Goal: Check status: Check status

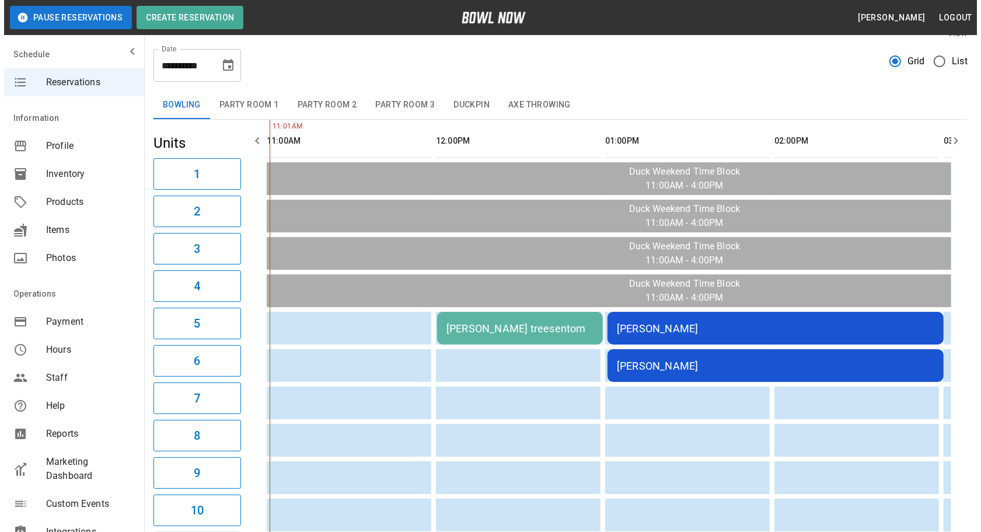
scroll to position [53, 0]
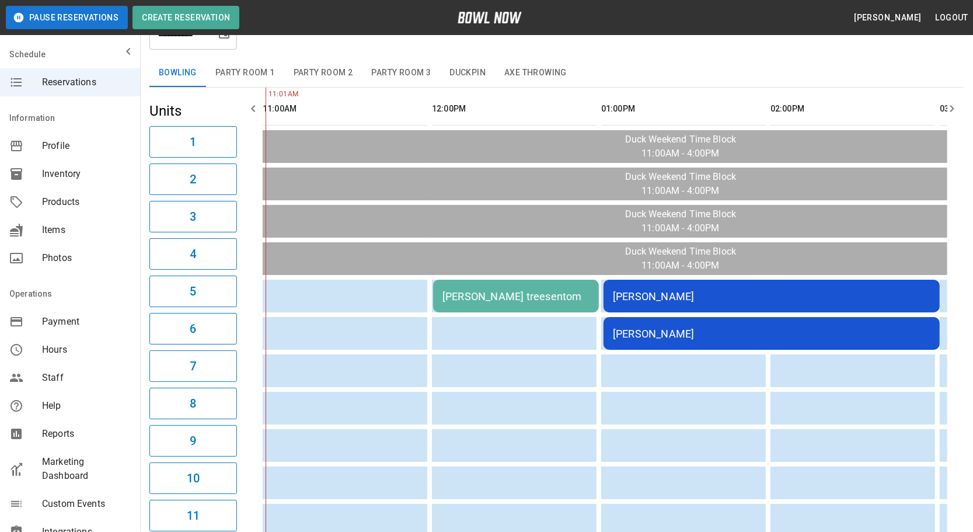
click at [451, 290] on div "[PERSON_NAME] treesentom" at bounding box center [515, 296] width 147 height 12
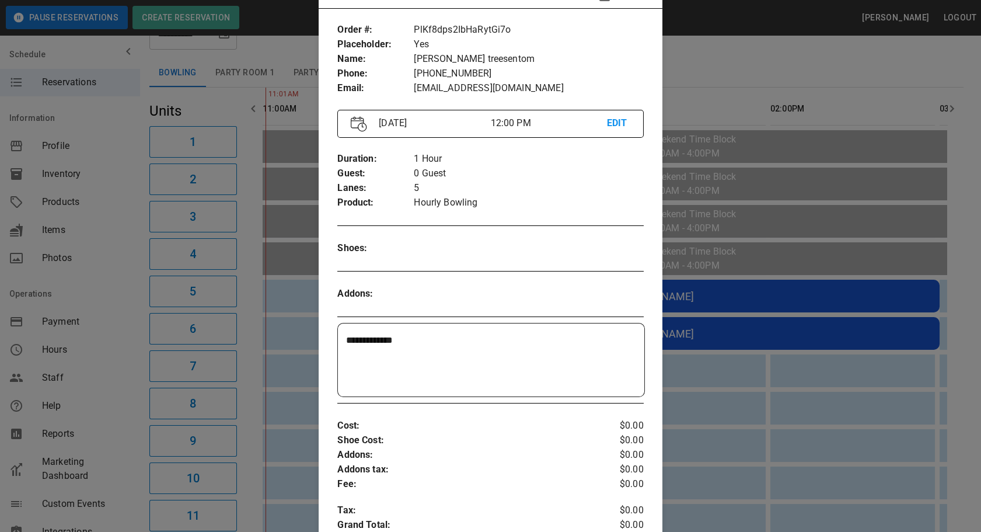
scroll to position [71, 0]
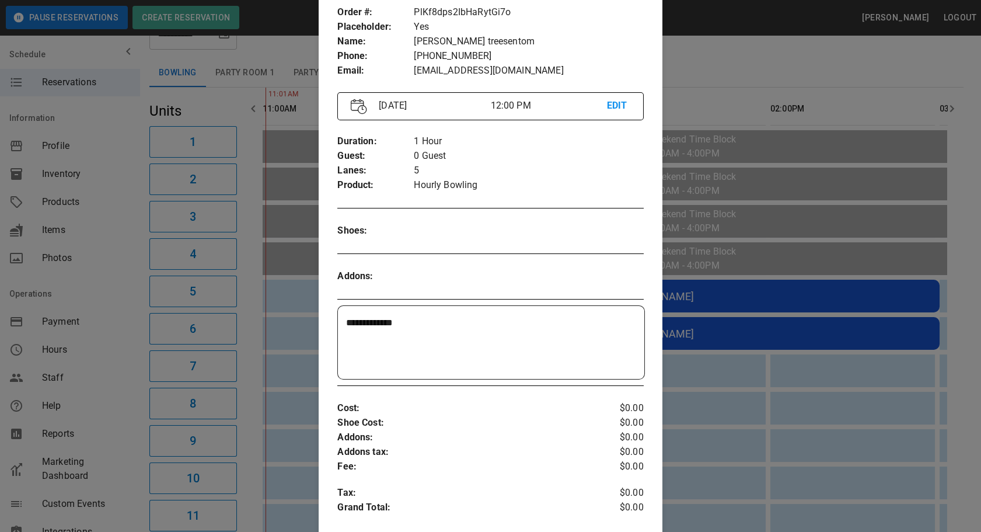
click at [721, 461] on div at bounding box center [490, 266] width 981 height 532
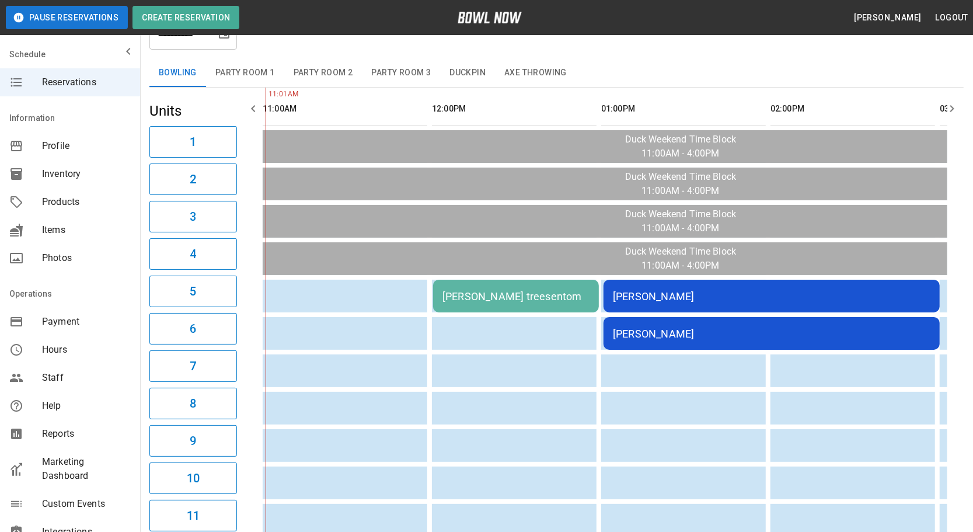
click at [712, 290] on div "[PERSON_NAME]" at bounding box center [772, 296] width 318 height 12
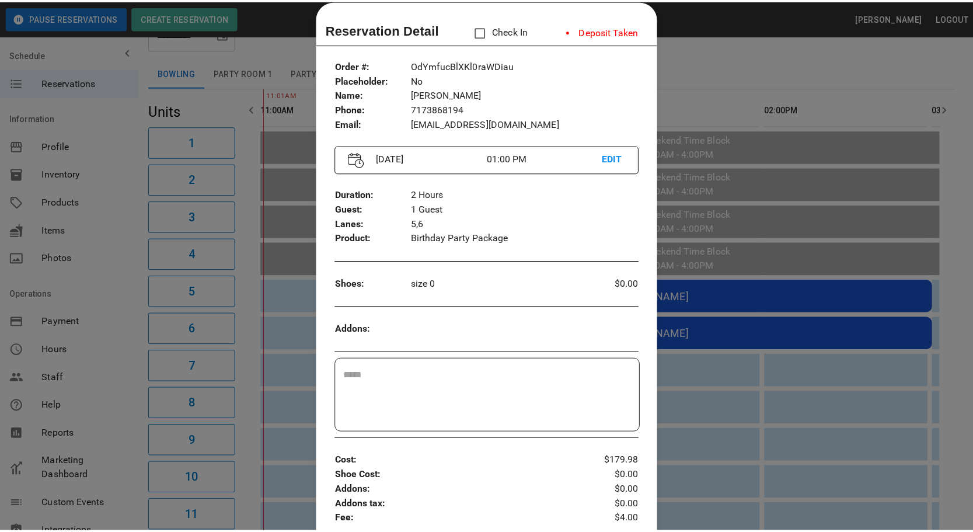
scroll to position [0, 0]
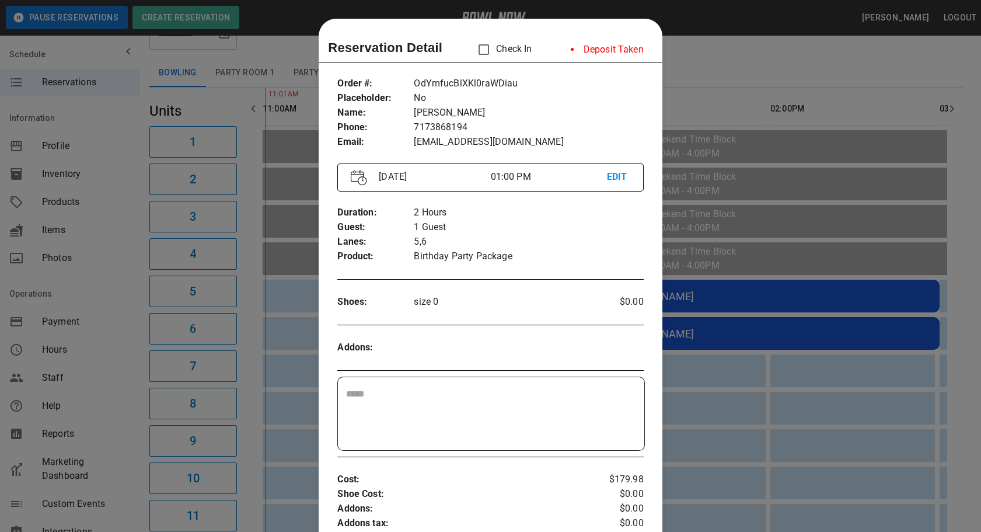
click at [747, 385] on div at bounding box center [490, 266] width 981 height 532
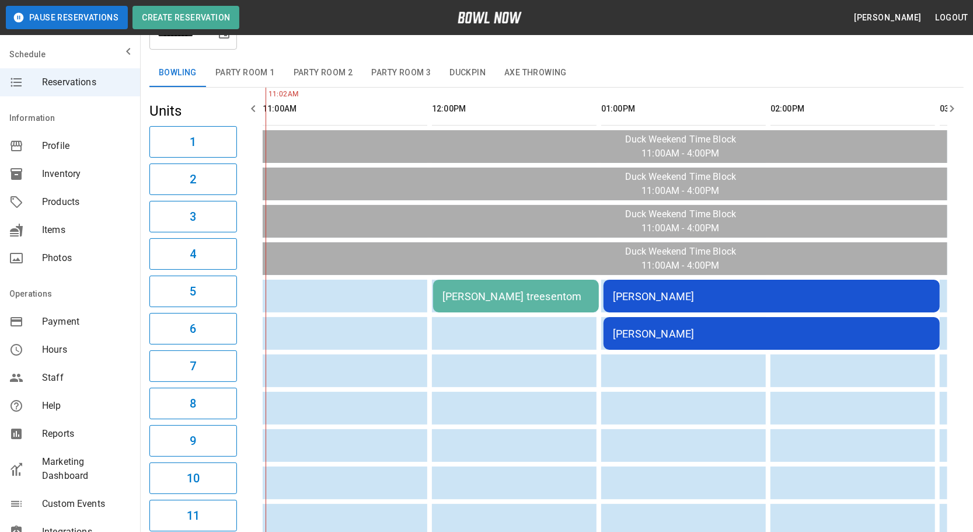
click at [717, 294] on div "[PERSON_NAME]" at bounding box center [772, 296] width 318 height 12
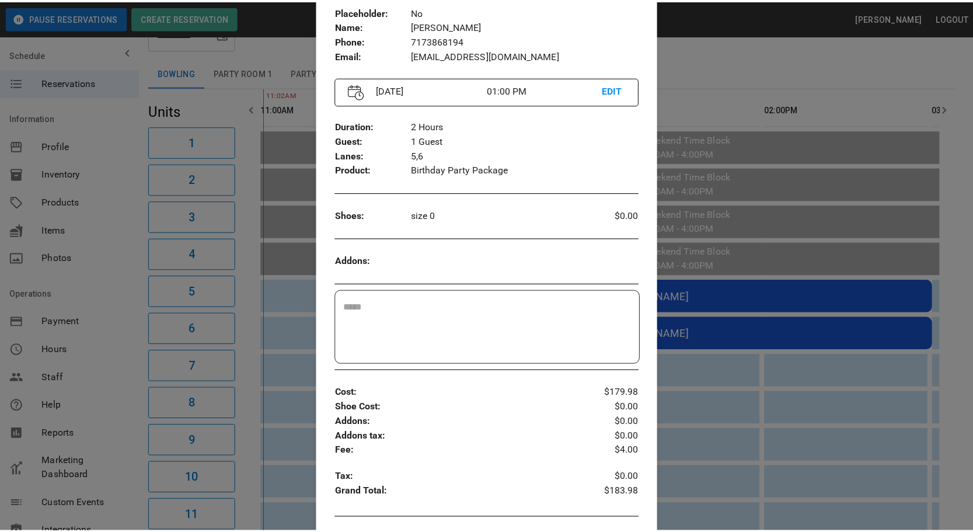
scroll to position [18, 0]
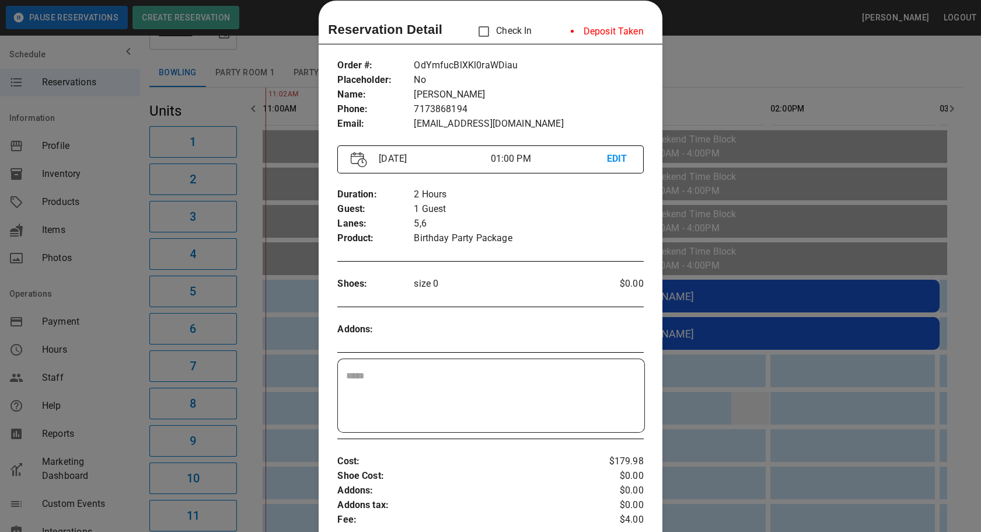
drag, startPoint x: 758, startPoint y: 414, endPoint x: 758, endPoint y: 400, distance: 14.0
click at [758, 413] on div at bounding box center [490, 266] width 981 height 532
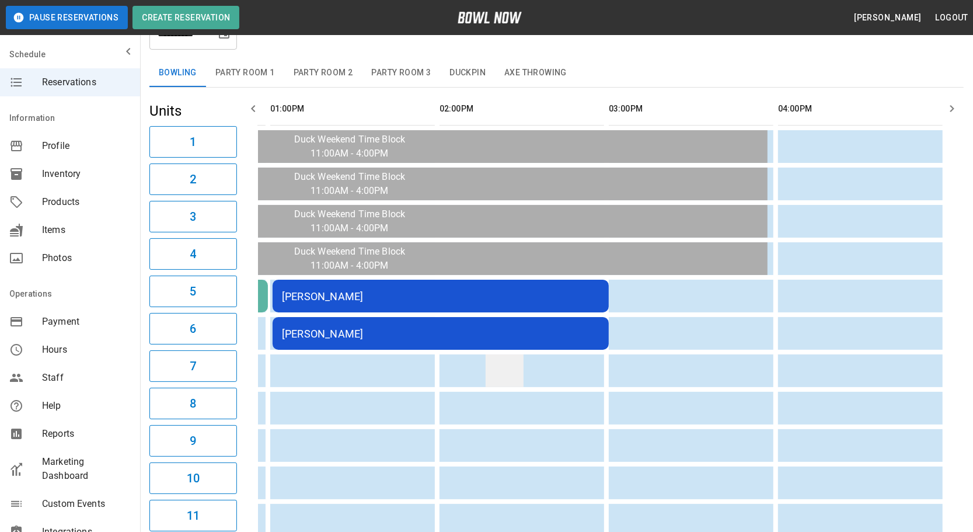
scroll to position [0, 0]
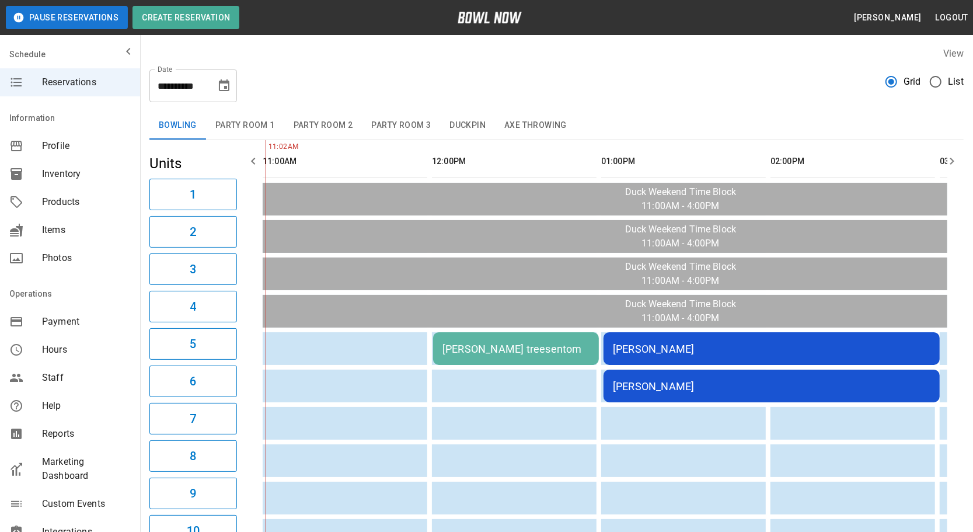
click at [229, 125] on button "Party Room 1" at bounding box center [245, 125] width 78 height 28
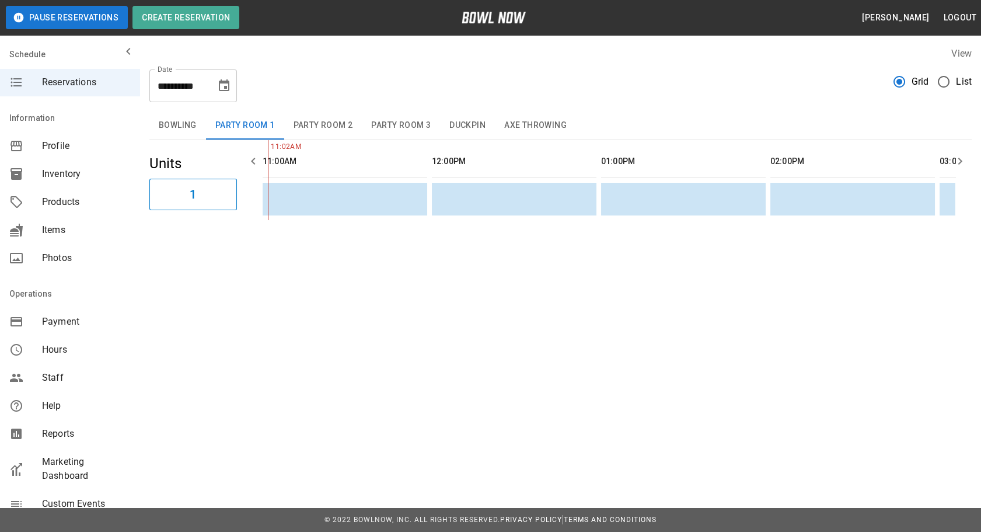
click at [322, 136] on button "Party Room 2" at bounding box center [323, 125] width 78 height 28
click at [397, 128] on button "Party Room 3" at bounding box center [401, 125] width 78 height 28
click at [470, 134] on button "Duckpin" at bounding box center [467, 125] width 55 height 28
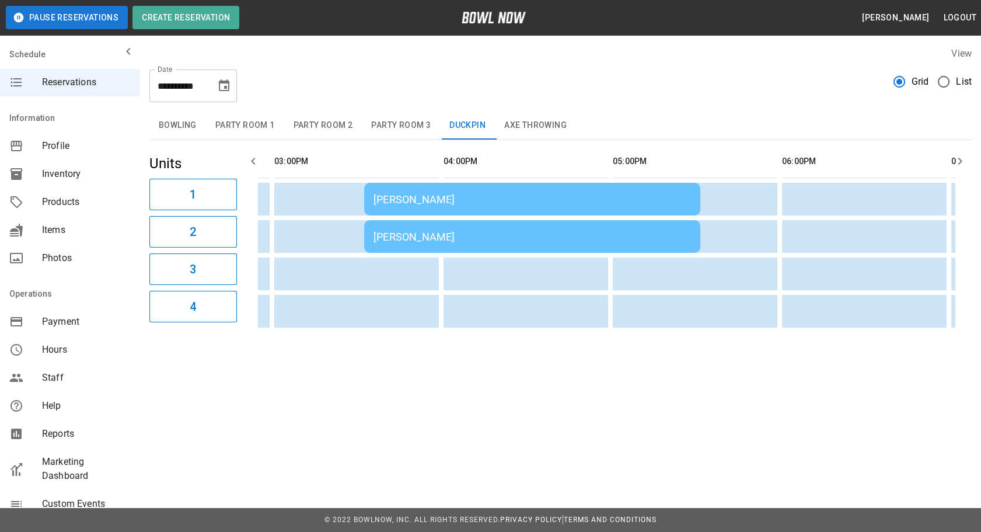
click at [430, 203] on div "[PERSON_NAME]" at bounding box center [533, 199] width 318 height 12
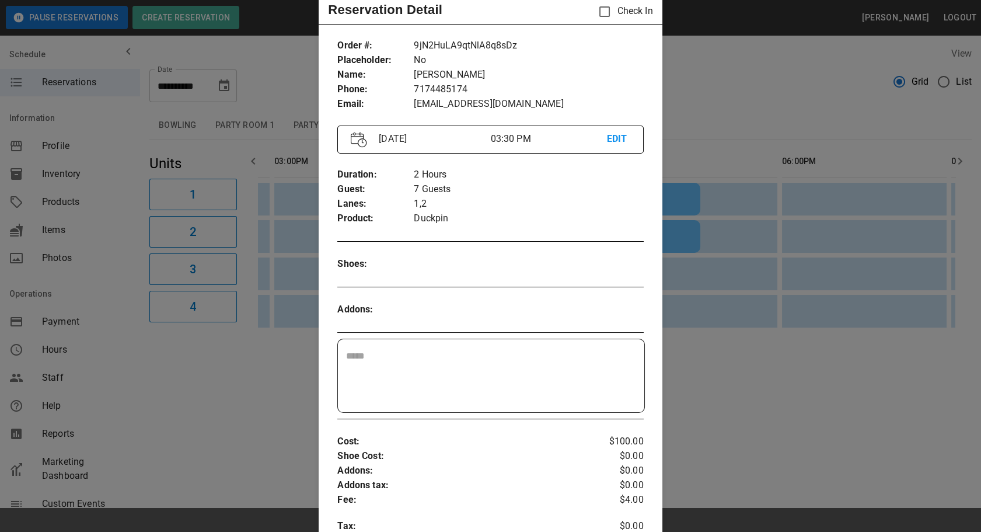
click at [788, 252] on div at bounding box center [490, 266] width 981 height 532
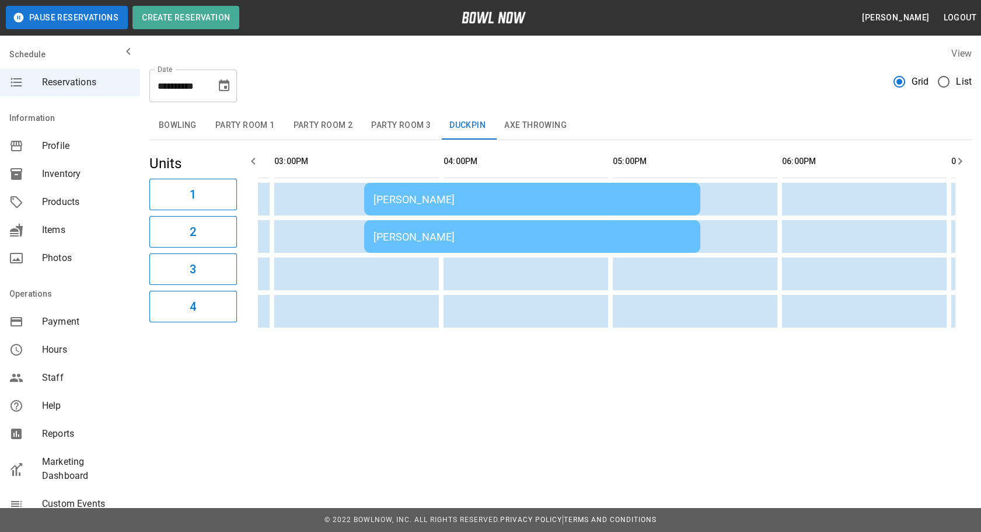
click at [537, 134] on button "Axe Throwing" at bounding box center [535, 125] width 81 height 28
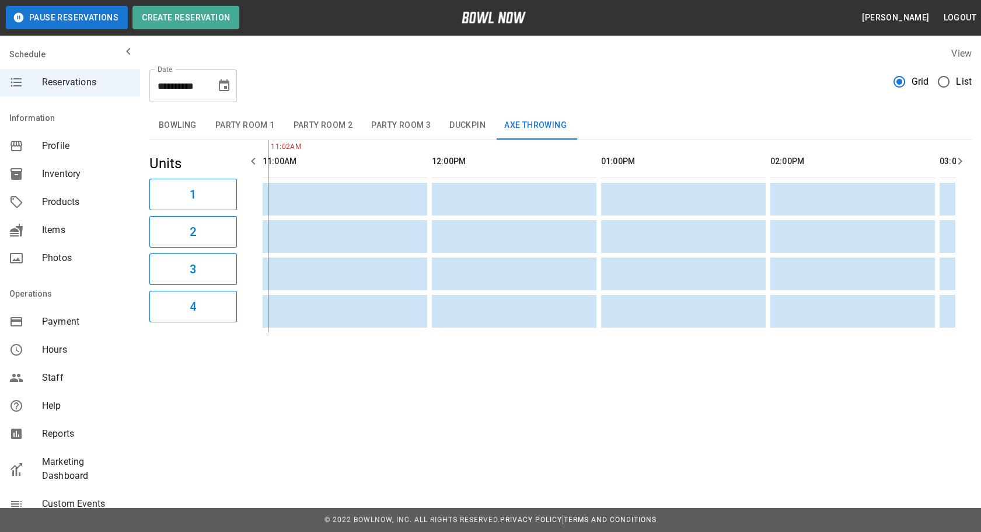
click at [185, 127] on button "Bowling" at bounding box center [177, 125] width 57 height 28
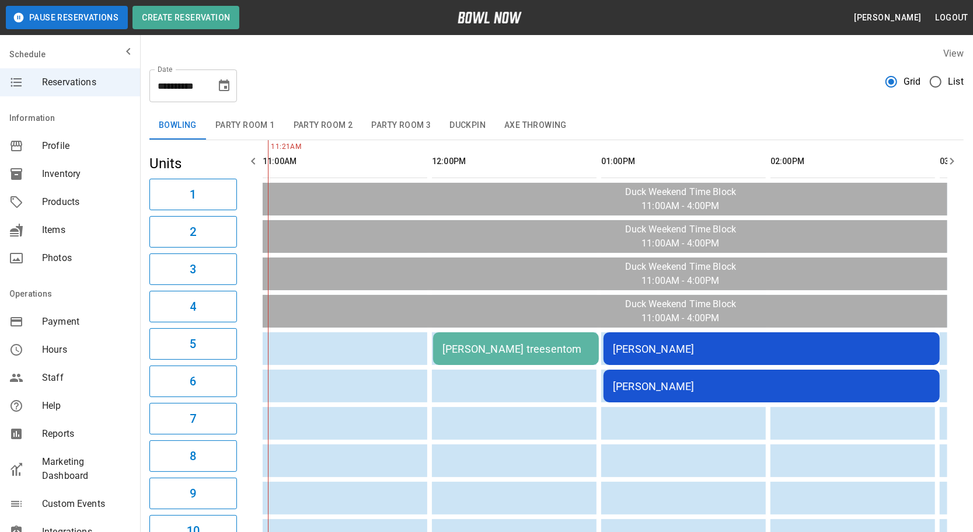
click at [514, 348] on div "[PERSON_NAME] treesentom" at bounding box center [515, 349] width 147 height 12
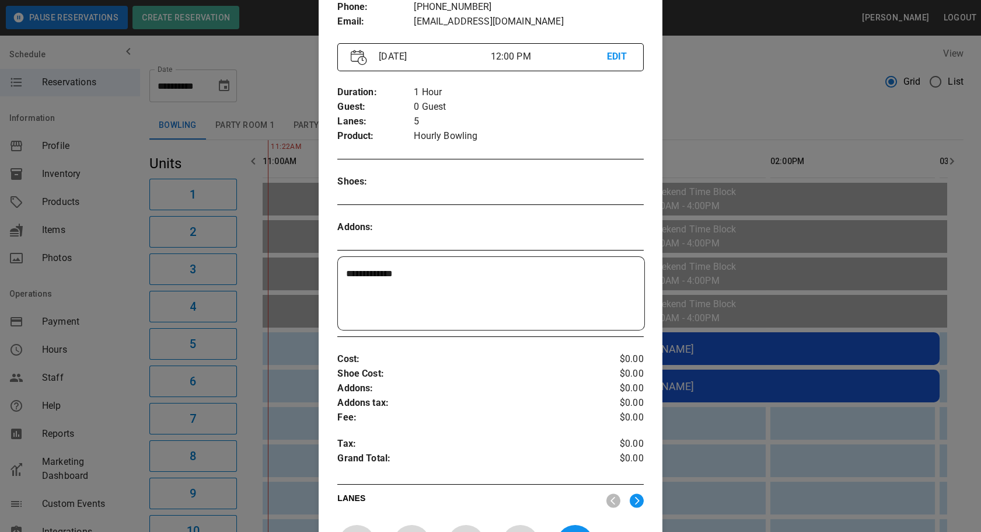
scroll to position [177, 0]
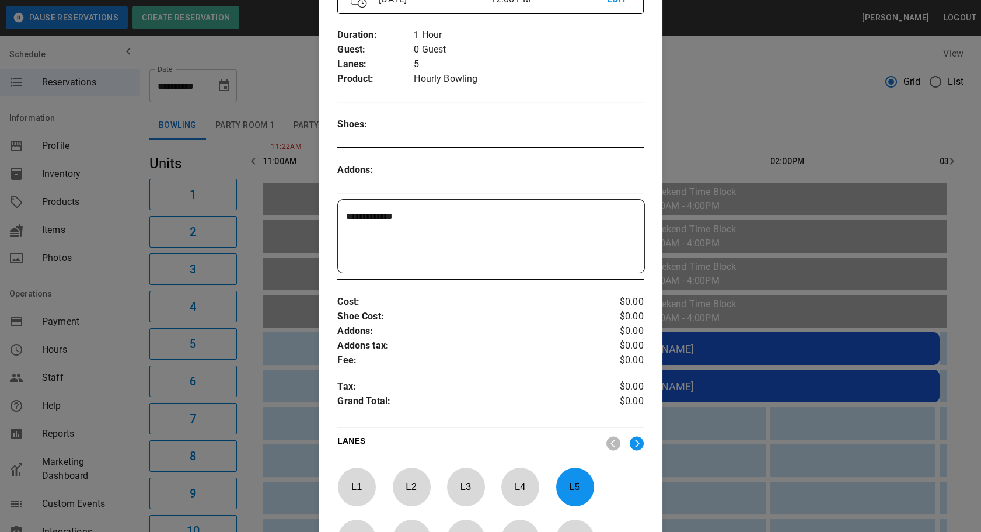
click at [823, 423] on div at bounding box center [490, 266] width 981 height 532
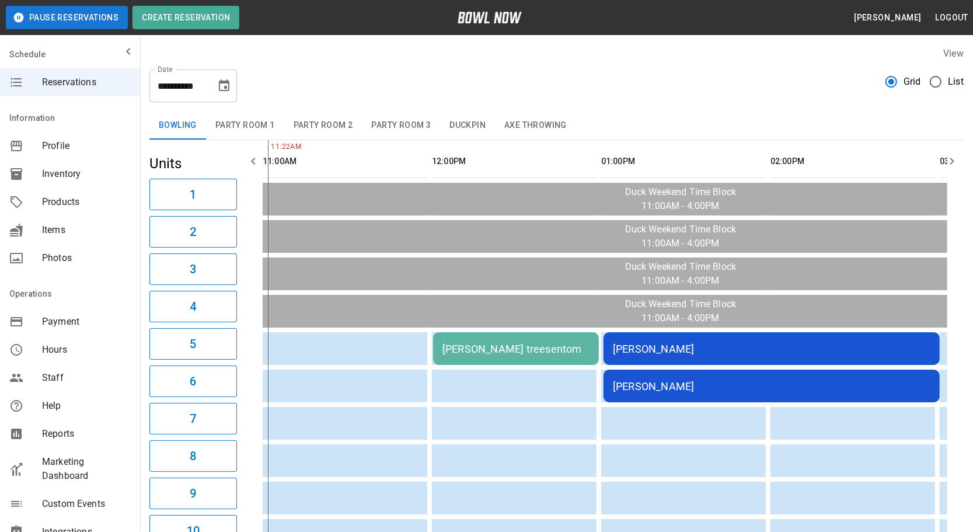
click at [797, 386] on div "[PERSON_NAME]" at bounding box center [772, 386] width 318 height 12
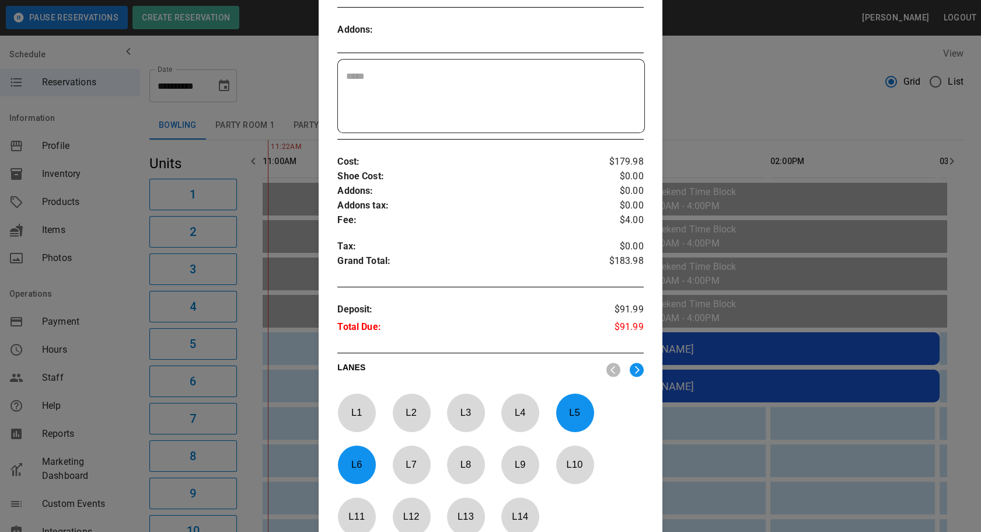
scroll to position [318, 0]
click at [786, 491] on div at bounding box center [490, 266] width 981 height 532
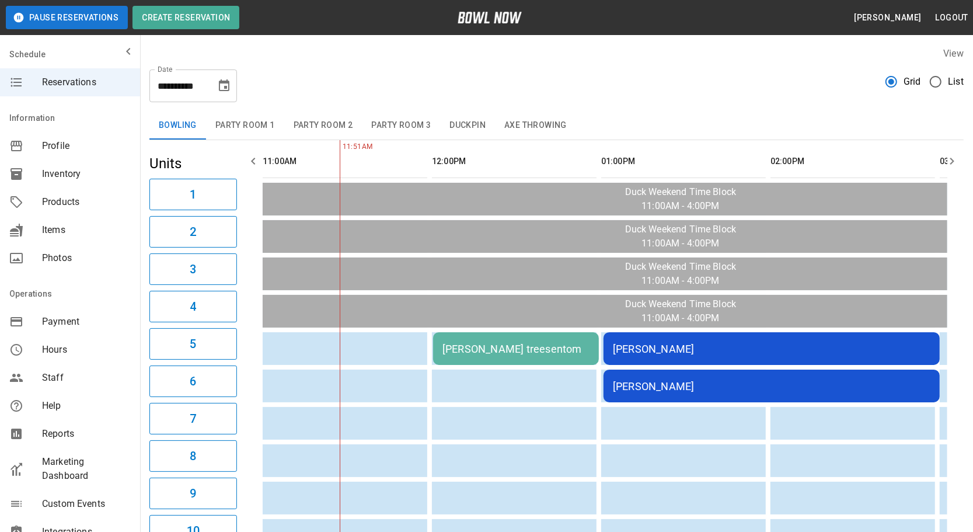
click at [461, 354] on td "[PERSON_NAME] treesentom" at bounding box center [516, 348] width 166 height 33
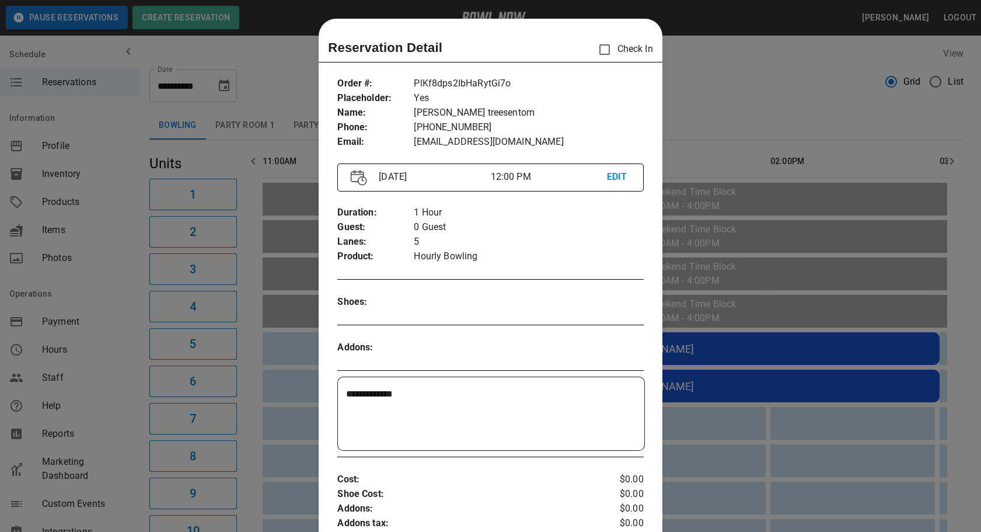
scroll to position [18, 0]
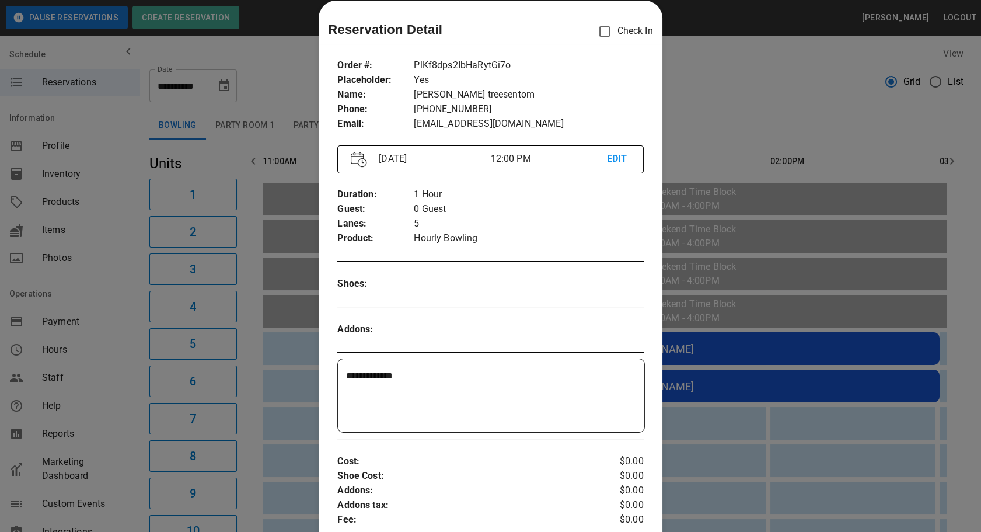
click at [277, 100] on div at bounding box center [490, 266] width 981 height 532
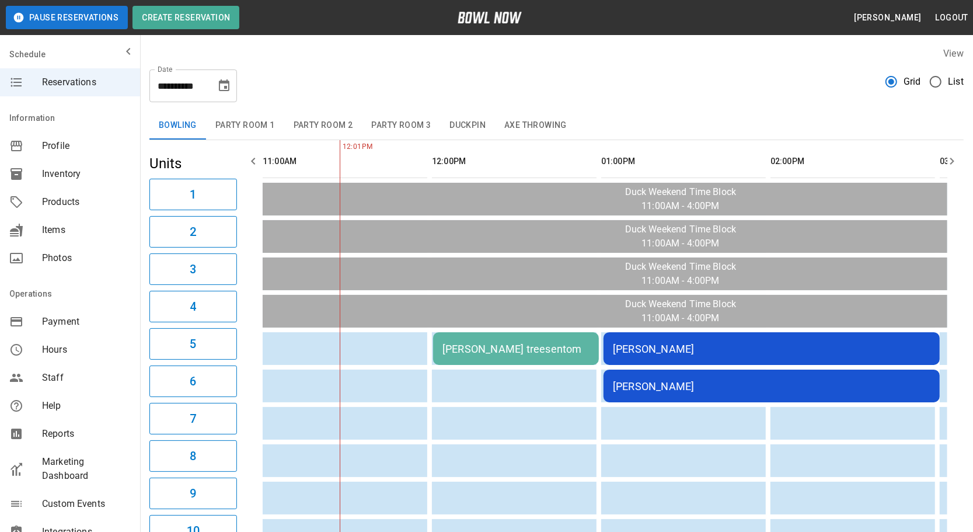
click at [511, 124] on button "Axe Throwing" at bounding box center [535, 125] width 81 height 28
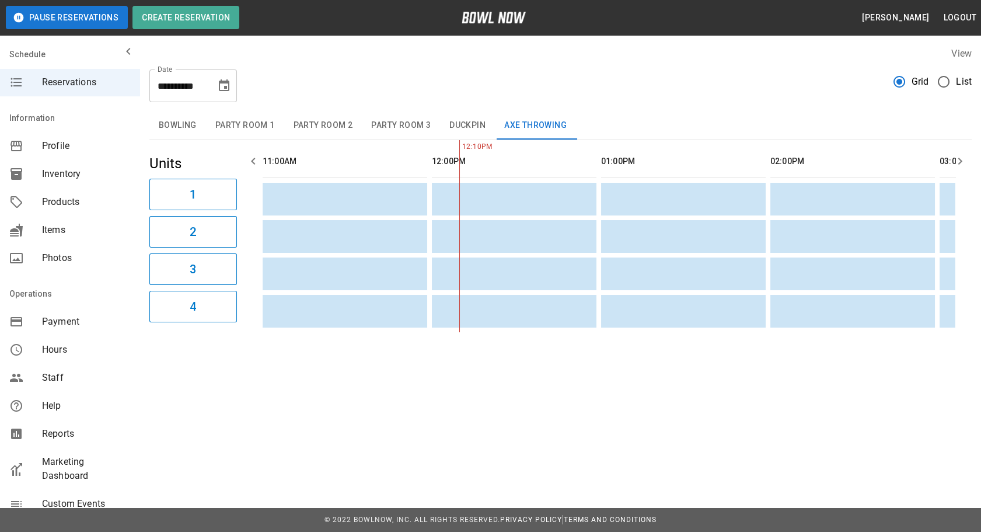
scroll to position [0, 169]
click at [952, 158] on button "button" at bounding box center [959, 160] width 23 height 23
click at [951, 158] on button "button" at bounding box center [959, 160] width 23 height 23
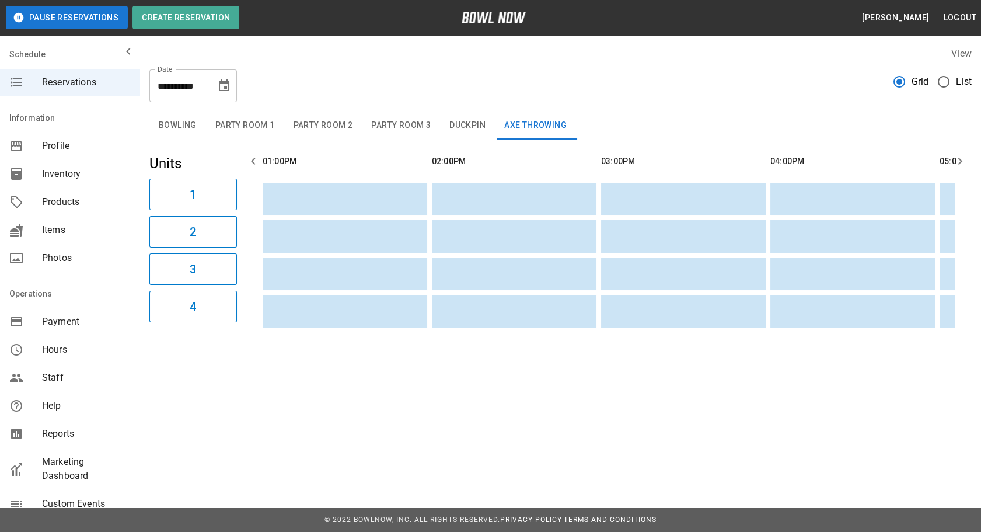
scroll to position [0, 677]
click at [951, 157] on button "button" at bounding box center [959, 160] width 23 height 23
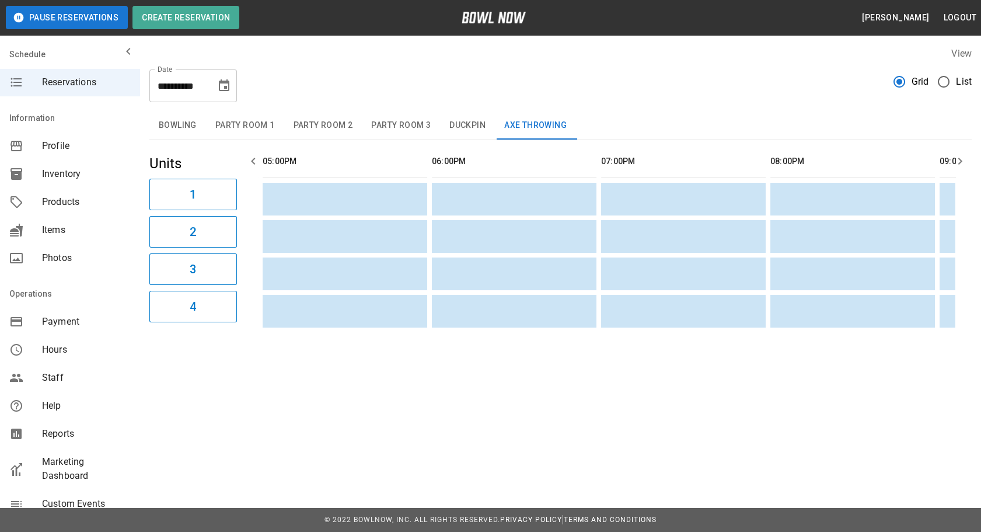
click at [183, 123] on button "Bowling" at bounding box center [177, 125] width 57 height 28
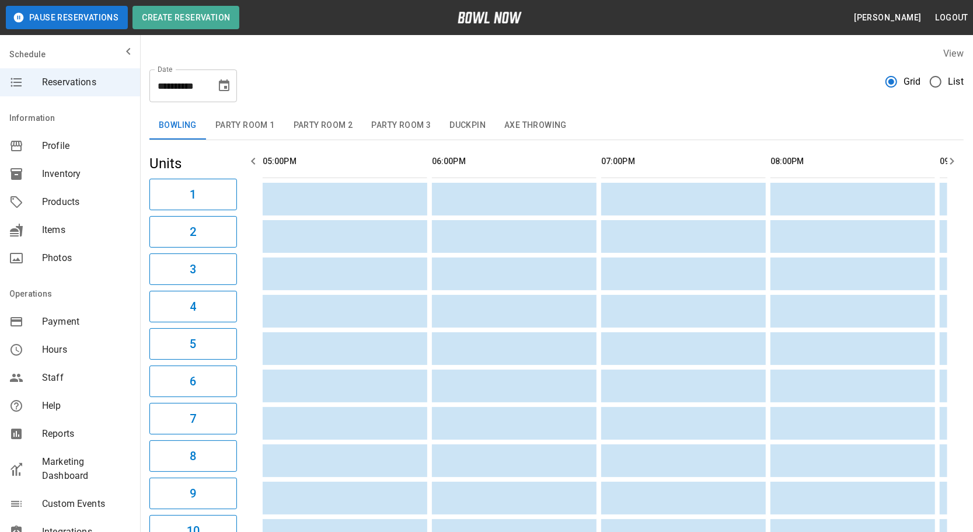
click at [250, 168] on button "button" at bounding box center [253, 160] width 23 height 23
click at [254, 167] on icon "button" at bounding box center [253, 161] width 14 height 14
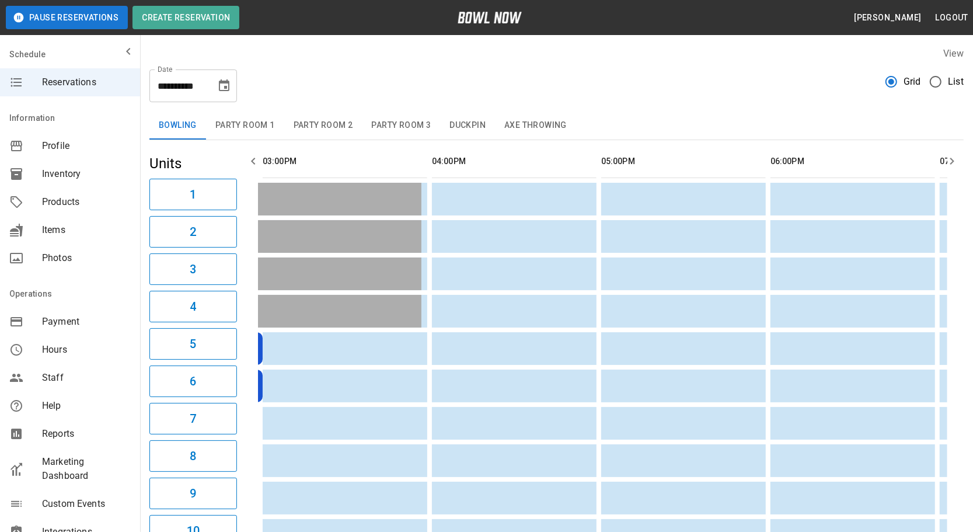
click at [254, 167] on icon "button" at bounding box center [253, 161] width 14 height 14
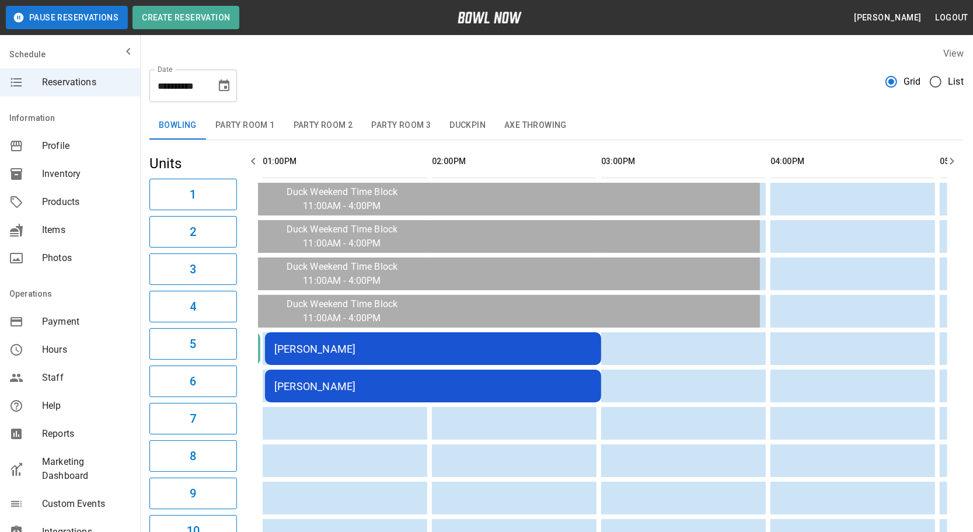
click at [254, 167] on icon "button" at bounding box center [253, 161] width 14 height 14
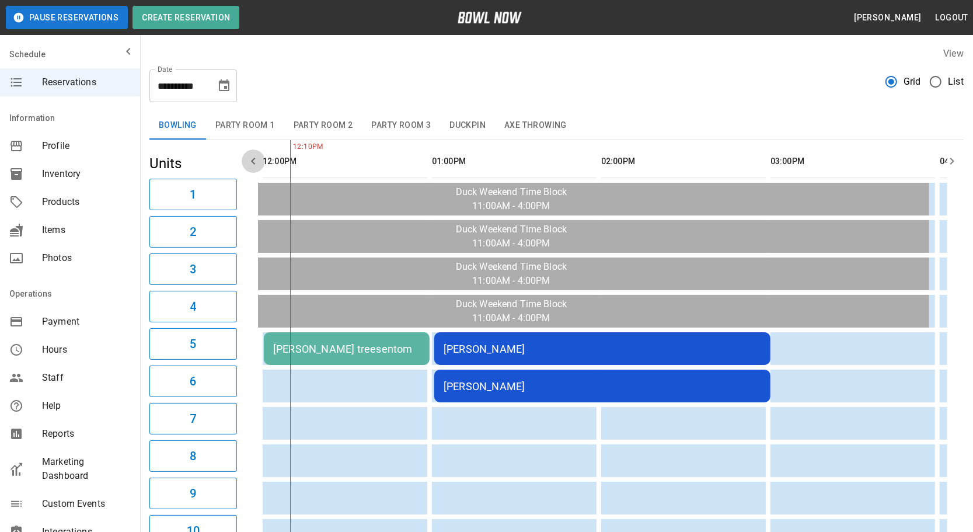
click at [254, 167] on icon "button" at bounding box center [253, 161] width 14 height 14
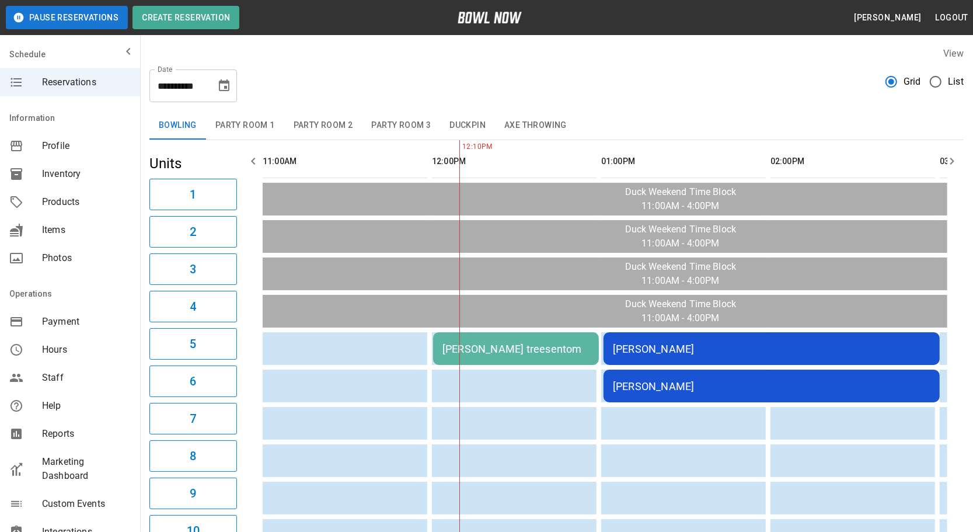
click at [716, 345] on div "[PERSON_NAME]" at bounding box center [772, 349] width 318 height 12
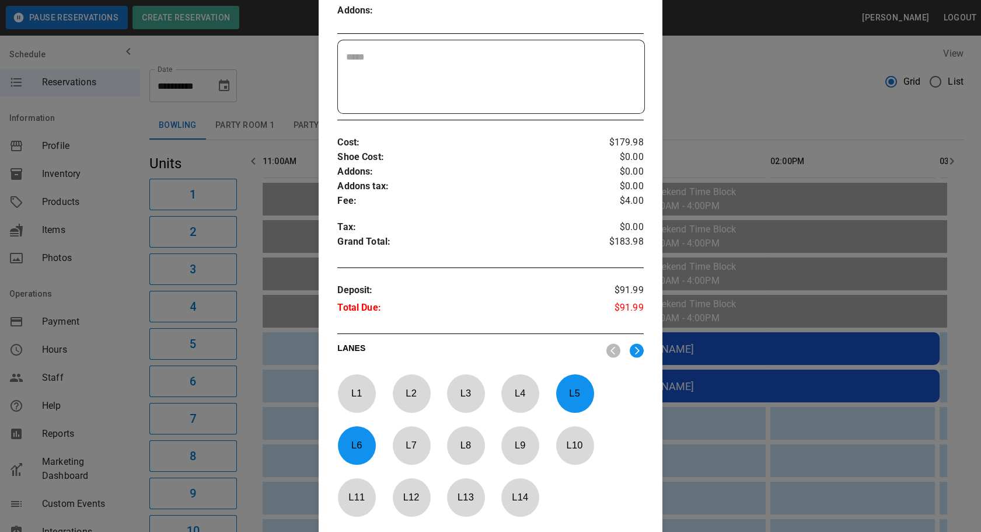
click at [284, 318] on div at bounding box center [490, 266] width 981 height 532
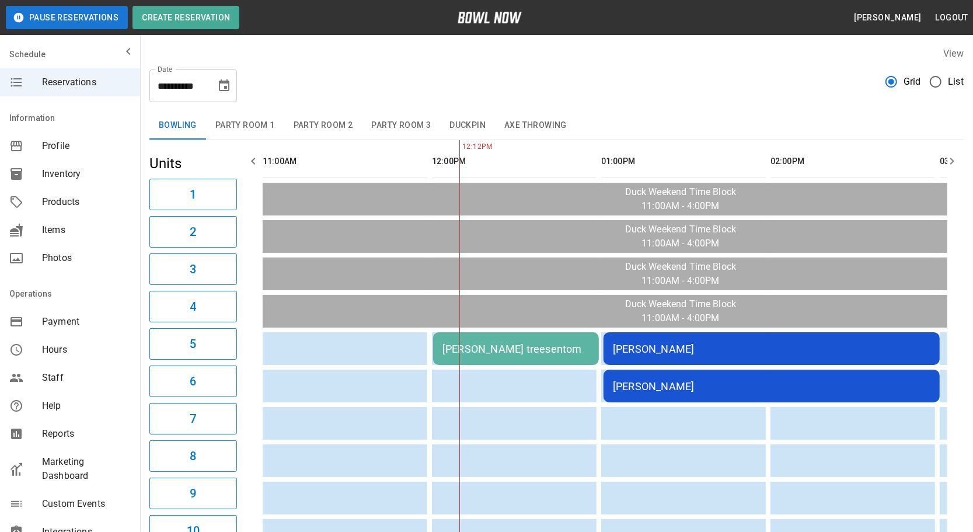
click at [510, 359] on td "[PERSON_NAME] treesentom" at bounding box center [516, 348] width 166 height 33
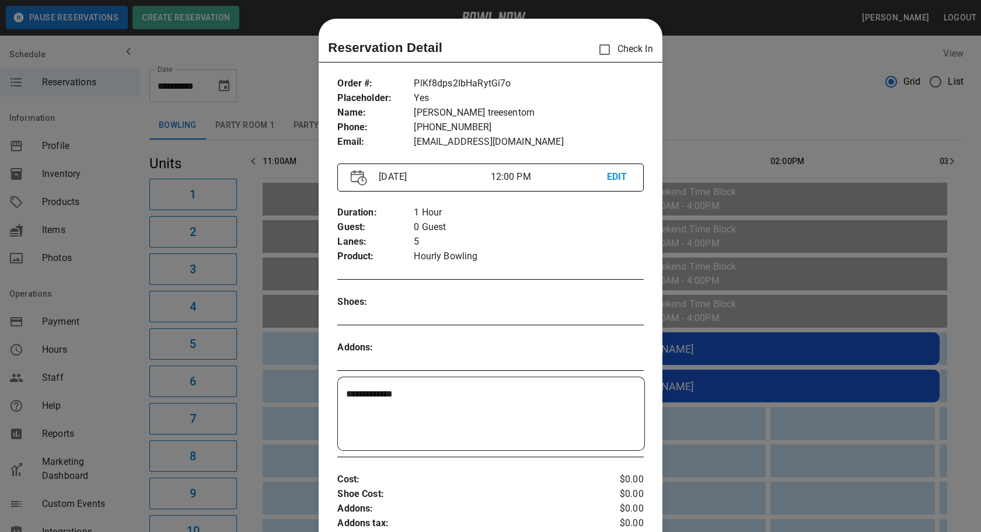
scroll to position [18, 0]
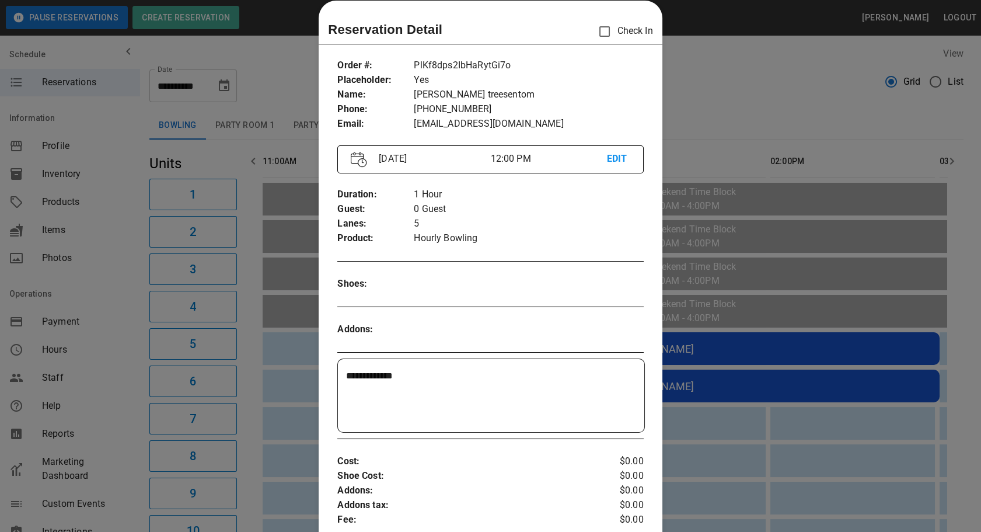
click at [773, 374] on div at bounding box center [490, 266] width 981 height 532
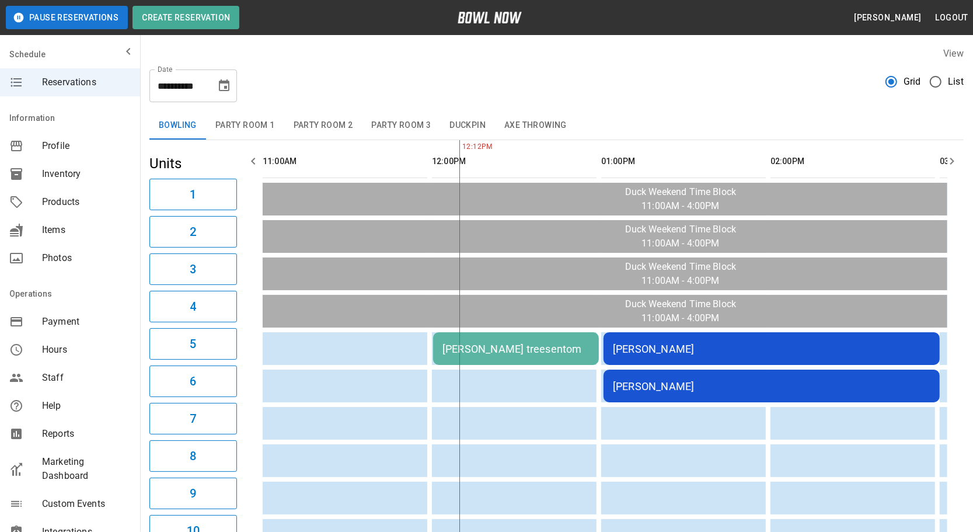
click at [515, 346] on div "[PERSON_NAME] treesentom" at bounding box center [515, 349] width 147 height 12
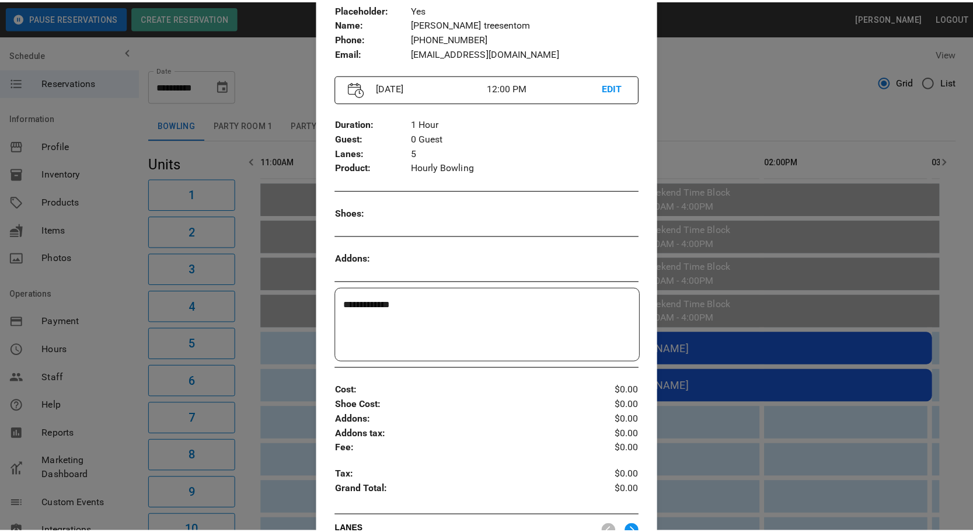
scroll to position [0, 0]
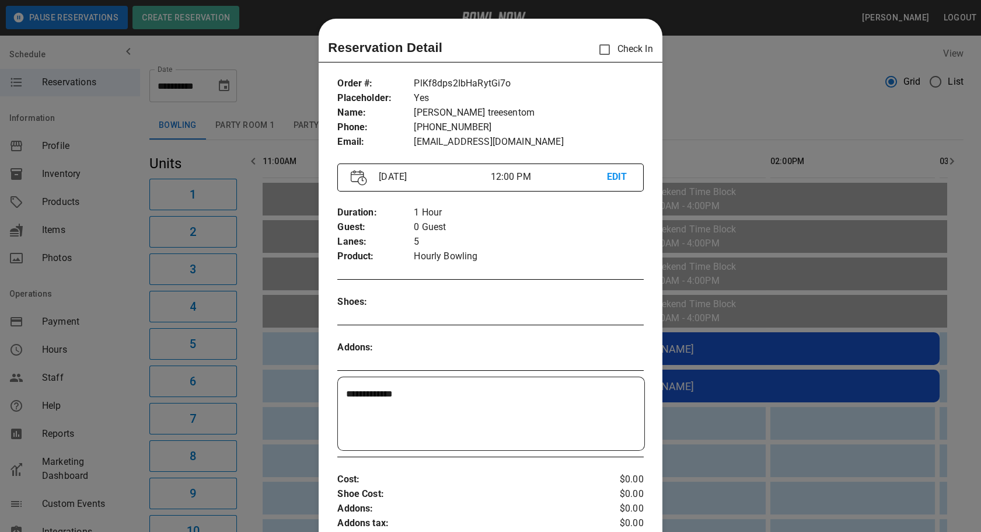
click at [773, 348] on div at bounding box center [490, 266] width 981 height 532
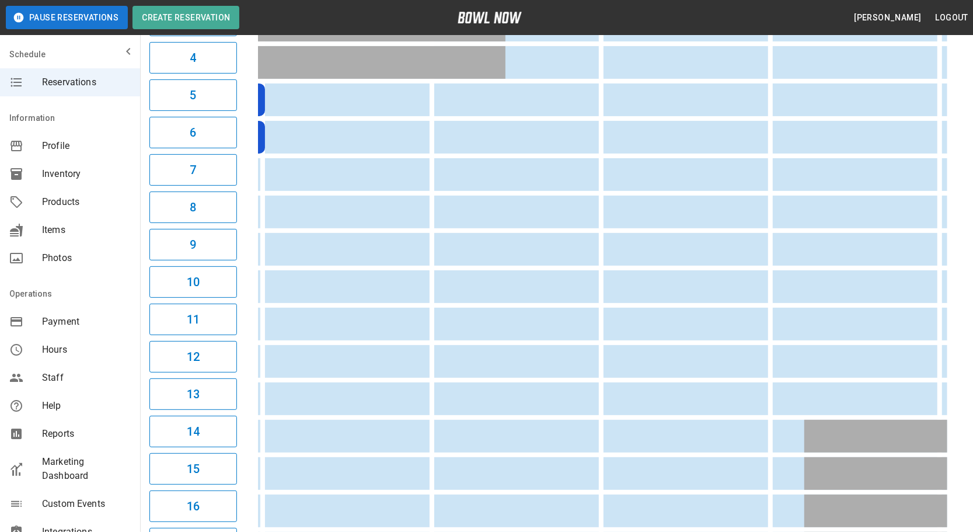
scroll to position [0, 490]
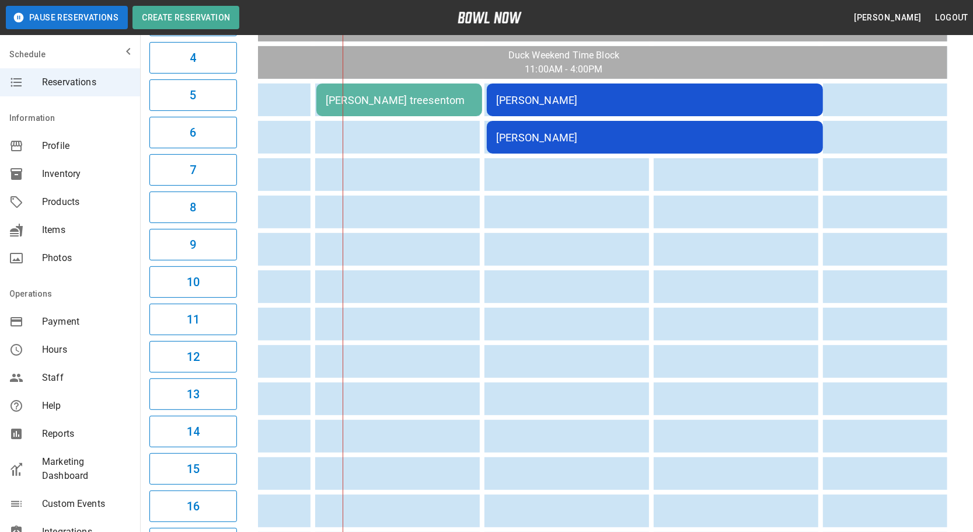
click at [428, 100] on div "[PERSON_NAME] treesentom" at bounding box center [399, 100] width 147 height 12
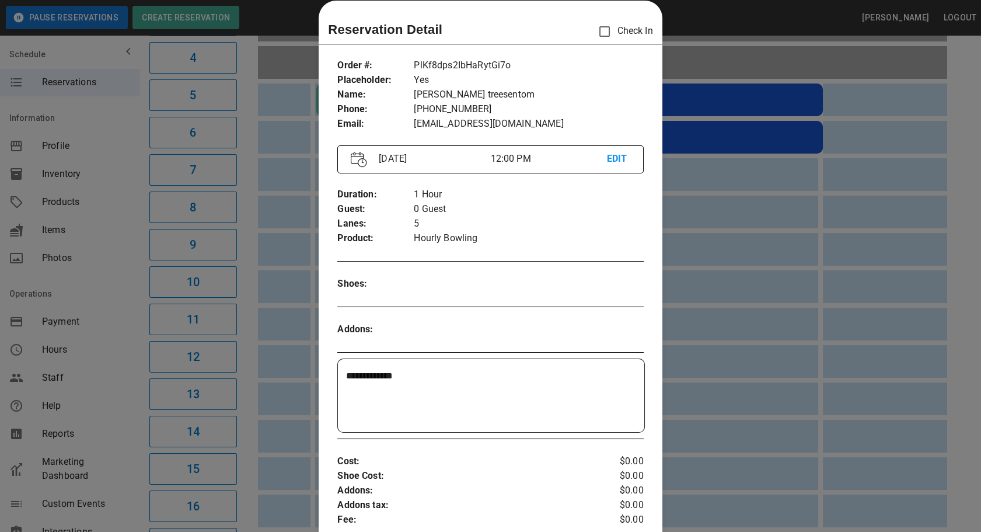
click at [777, 284] on div at bounding box center [490, 266] width 981 height 532
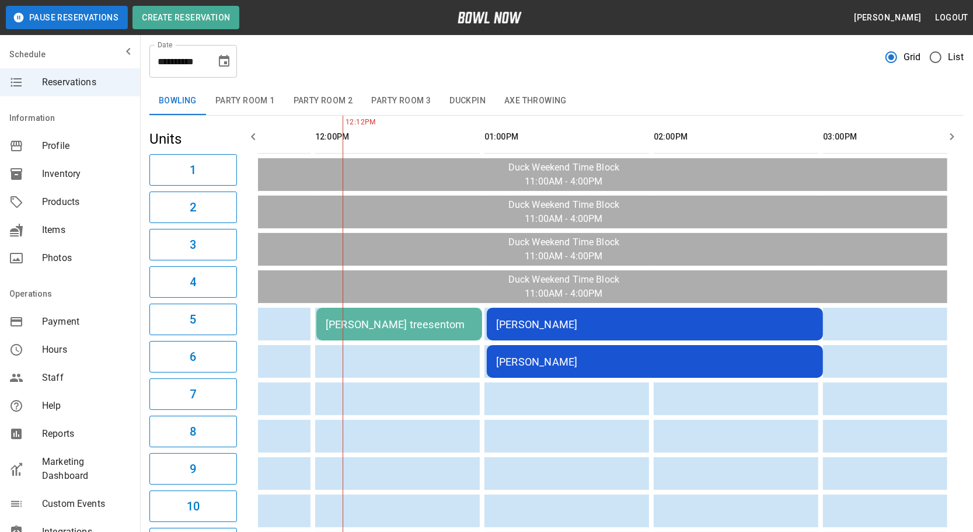
click at [394, 308] on td "[PERSON_NAME] treesentom" at bounding box center [399, 324] width 166 height 33
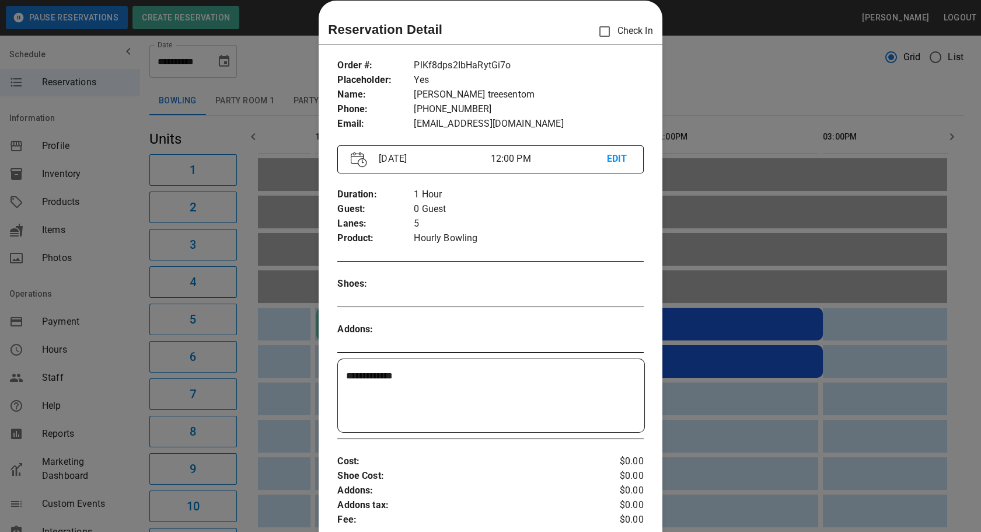
click at [761, 374] on div at bounding box center [490, 266] width 981 height 532
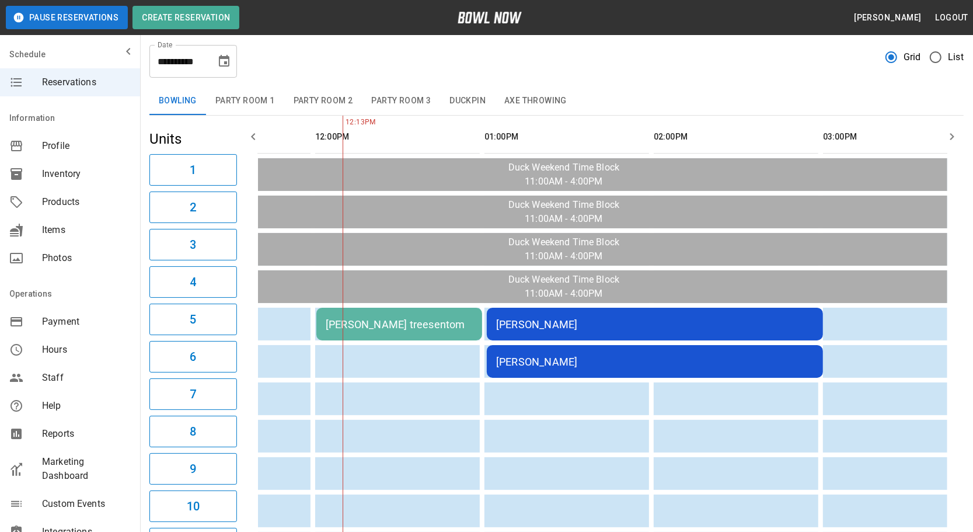
click at [462, 100] on button "Duckpin" at bounding box center [467, 101] width 55 height 28
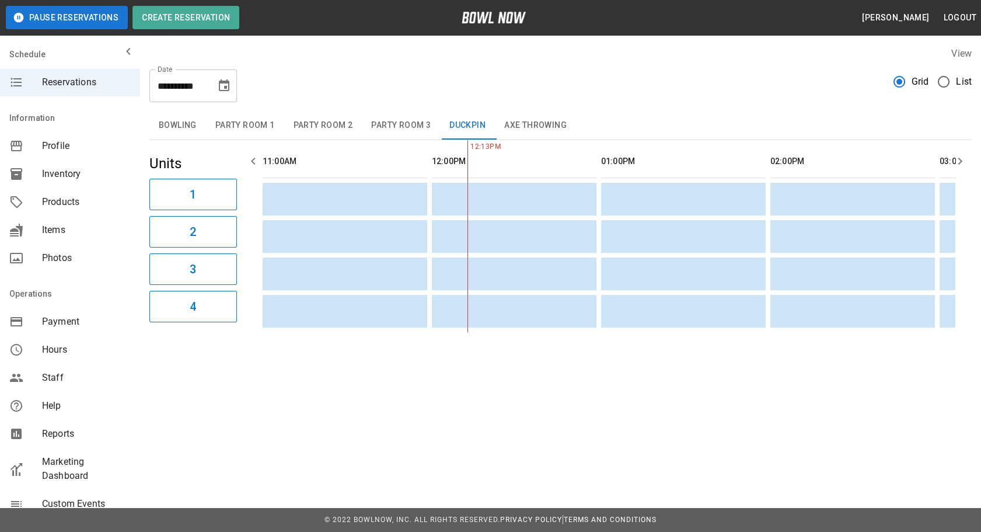
click at [174, 128] on button "Bowling" at bounding box center [177, 125] width 57 height 28
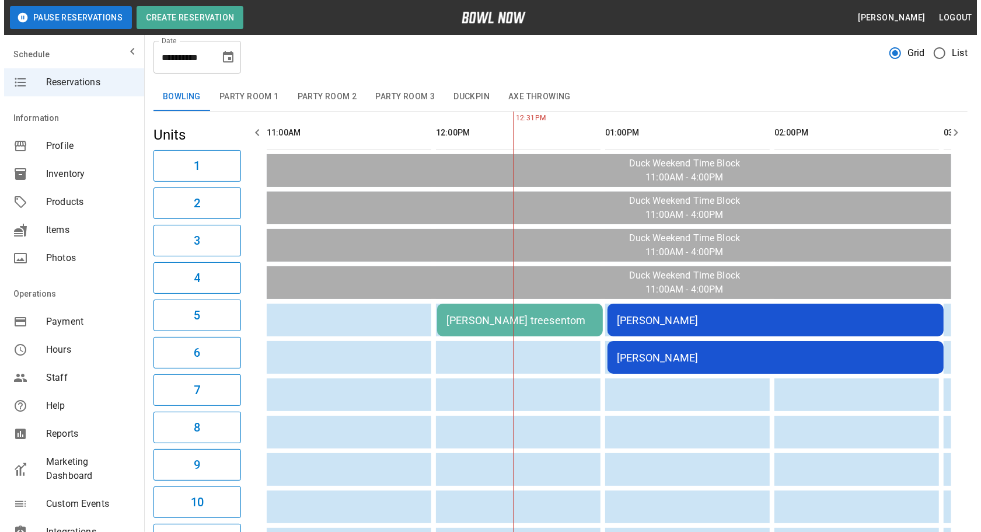
scroll to position [0, 0]
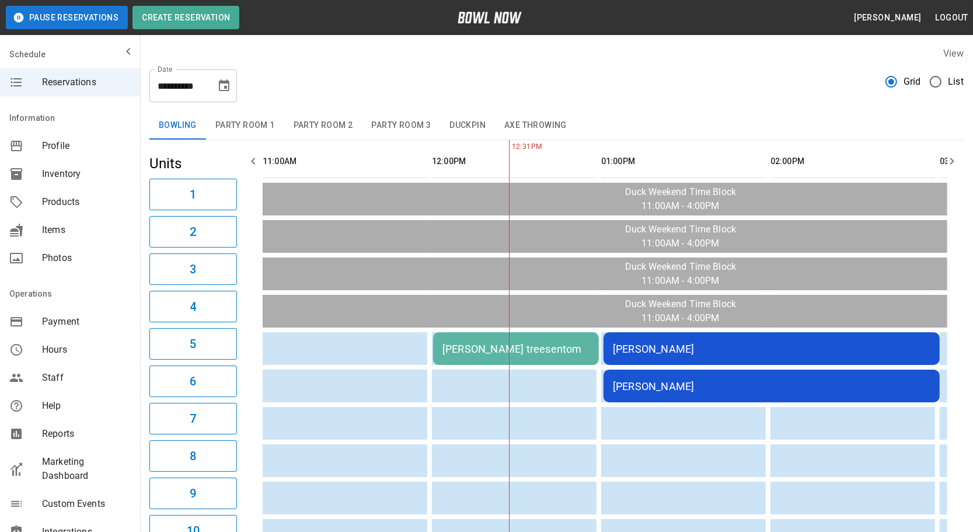
click at [555, 344] on div "[PERSON_NAME] treesentom" at bounding box center [515, 349] width 147 height 12
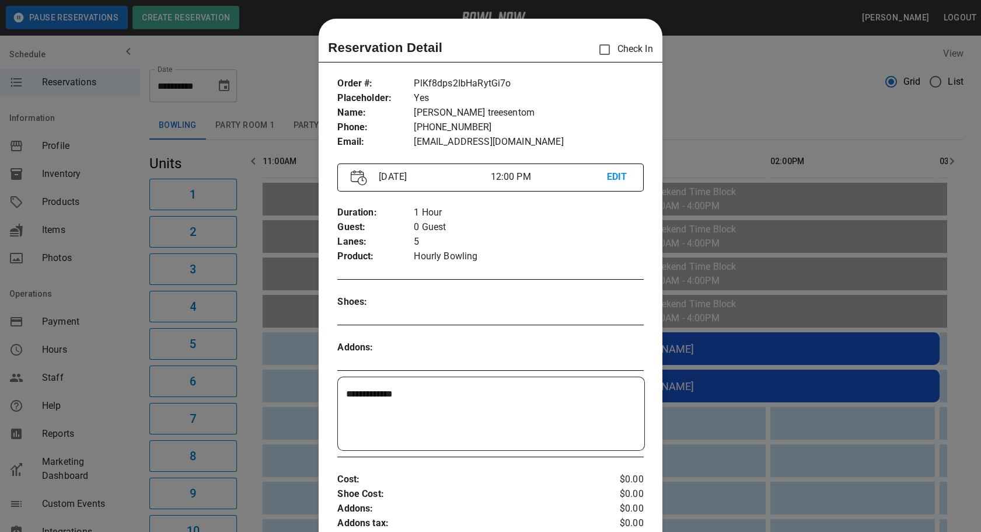
scroll to position [18, 0]
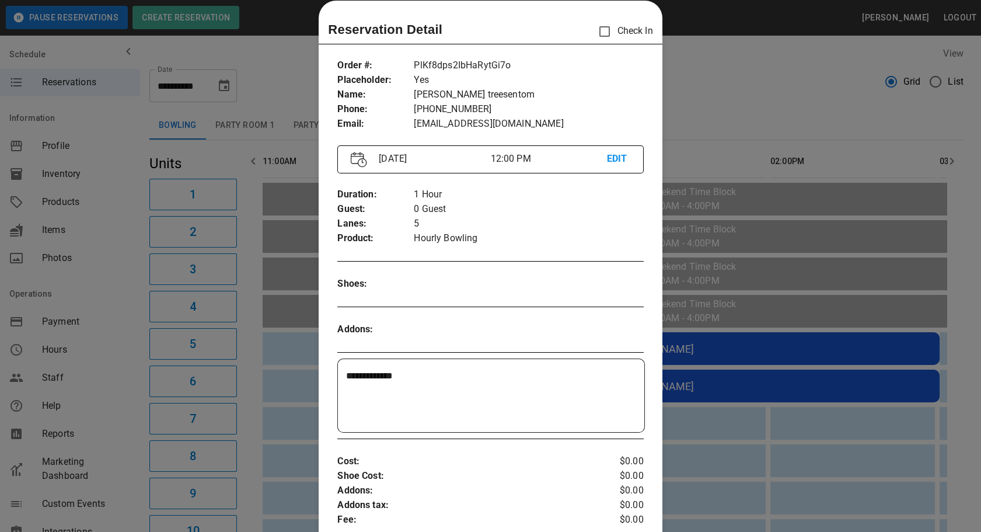
click at [735, 402] on div at bounding box center [490, 266] width 981 height 532
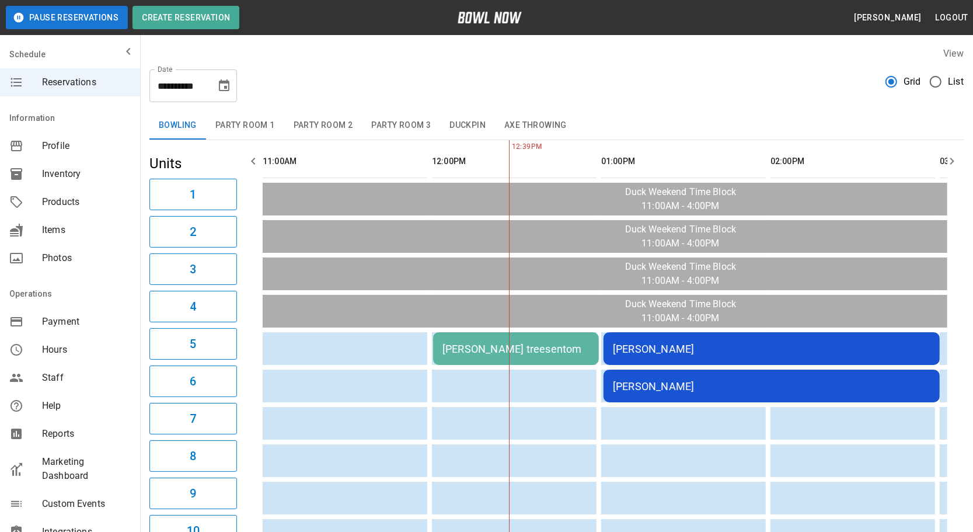
click at [763, 343] on div "[PERSON_NAME]" at bounding box center [772, 349] width 318 height 12
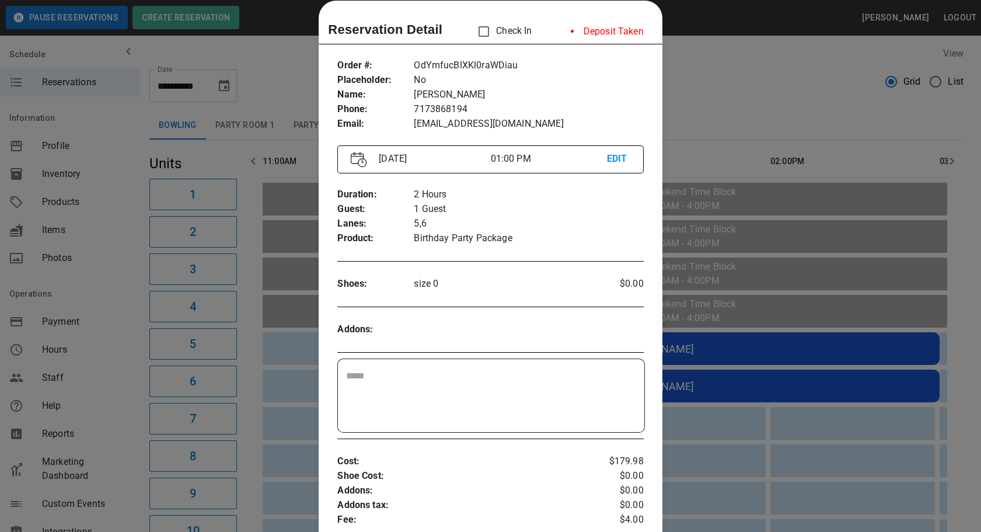
click at [846, 370] on div at bounding box center [490, 266] width 981 height 532
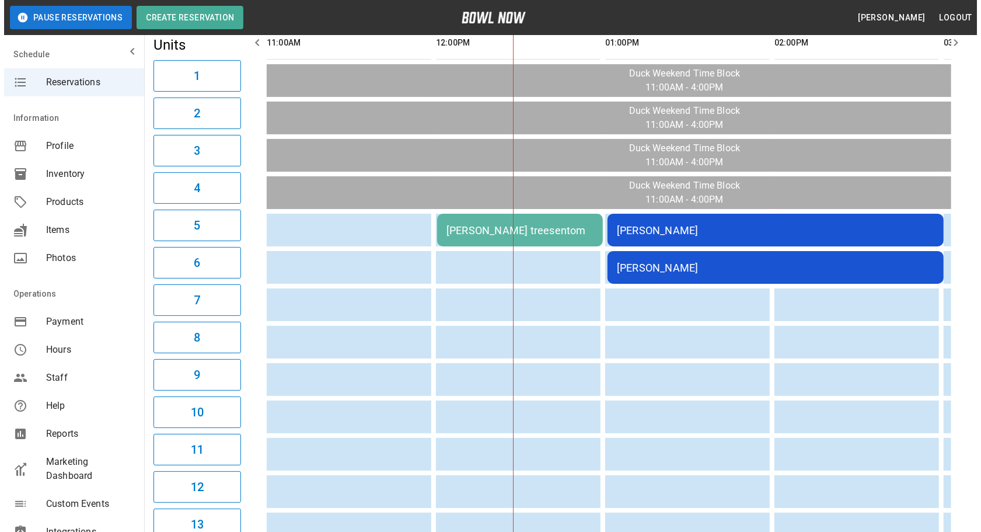
scroll to position [0, 0]
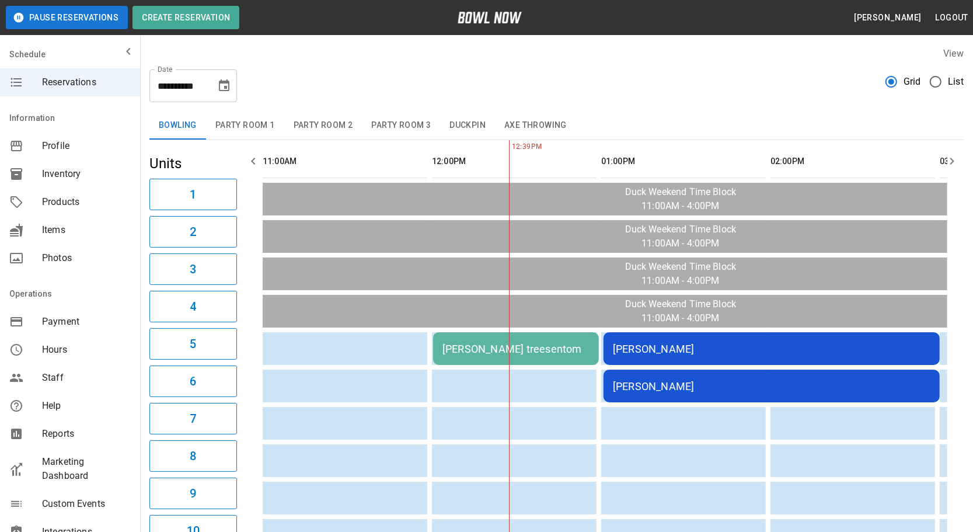
click at [466, 121] on button "Duckpin" at bounding box center [467, 125] width 55 height 28
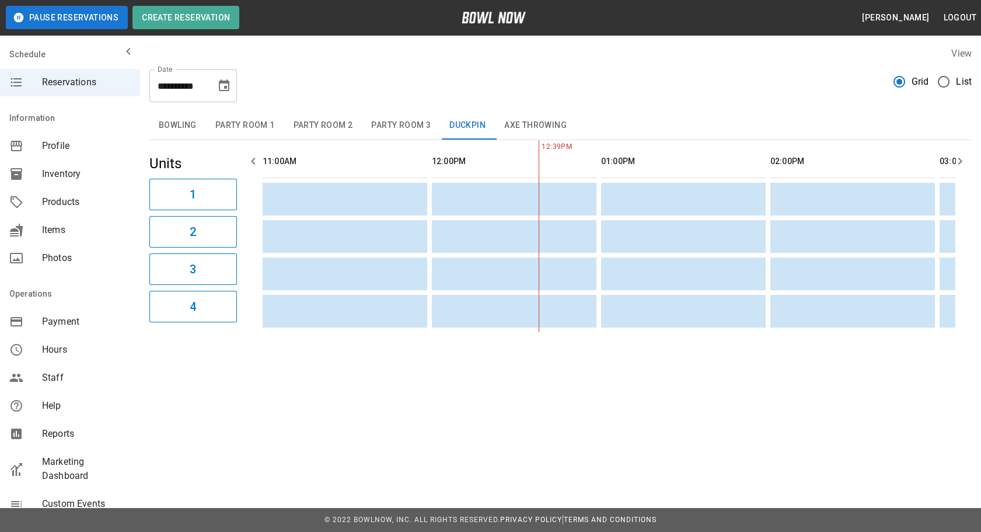
scroll to position [0, 172]
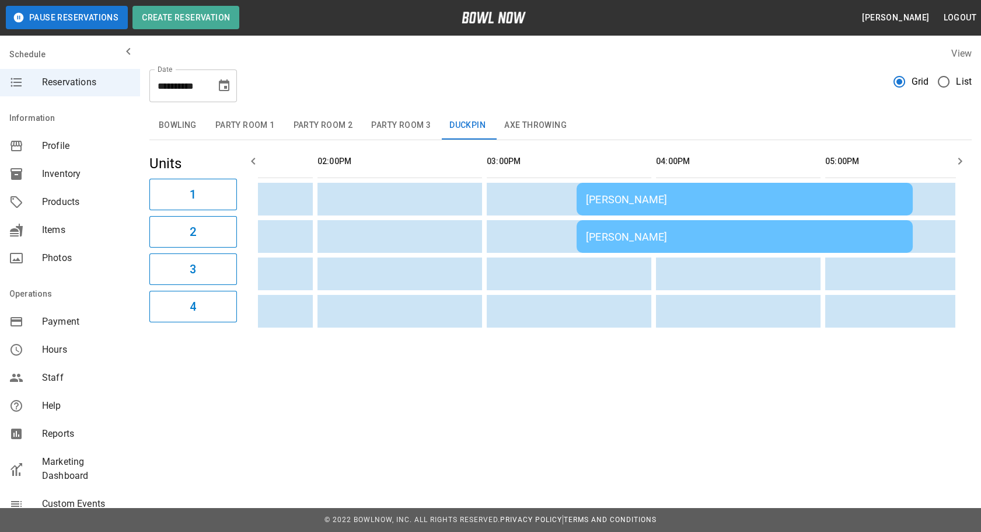
click at [734, 201] on div "[PERSON_NAME]" at bounding box center [745, 199] width 318 height 12
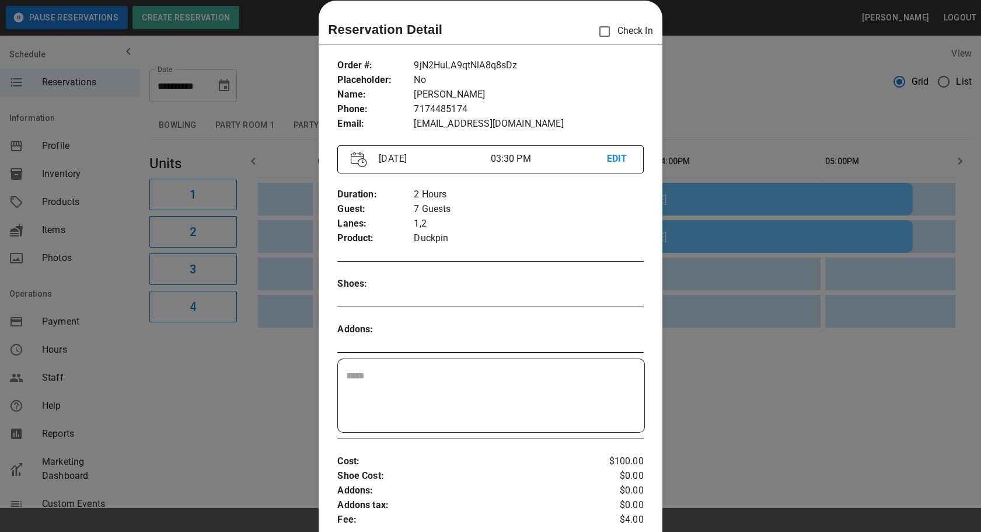
click at [702, 193] on div at bounding box center [490, 266] width 981 height 532
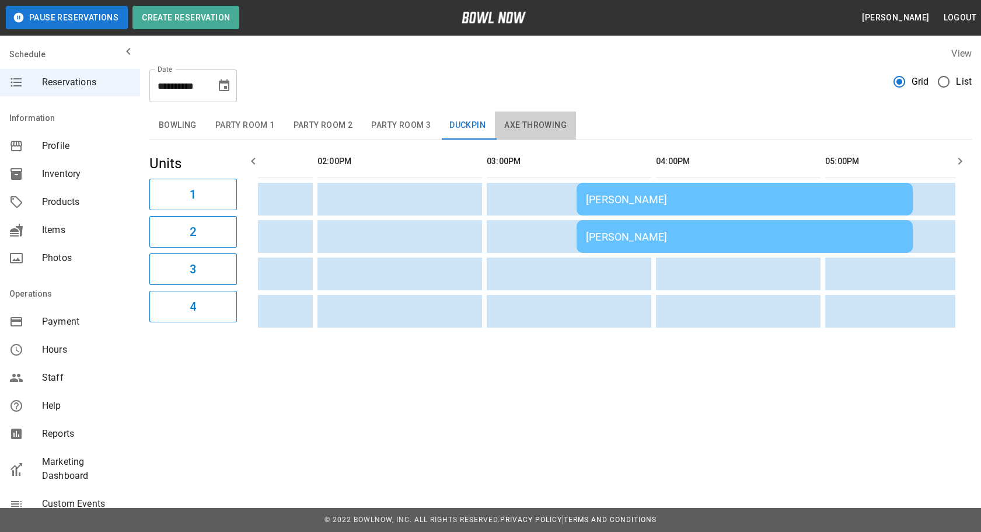
click at [545, 120] on button "Axe Throwing" at bounding box center [535, 125] width 81 height 28
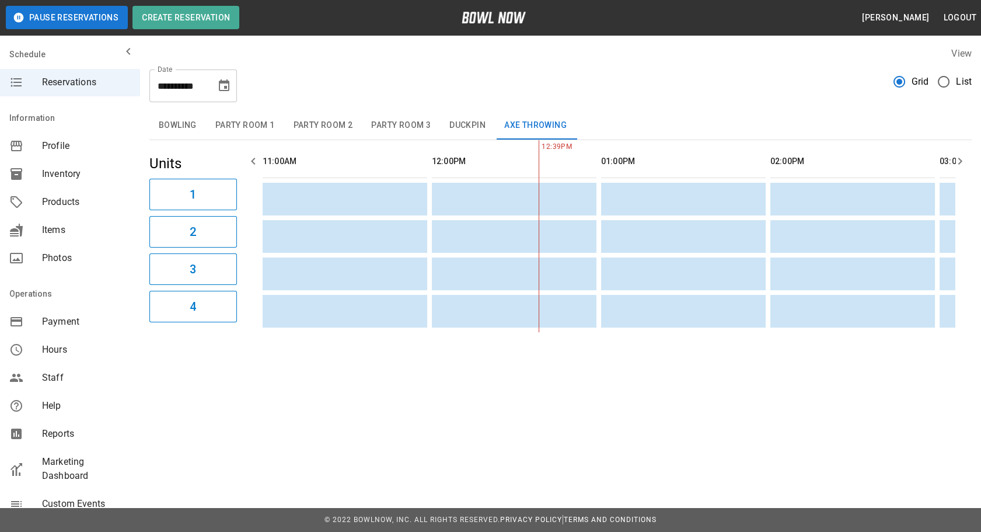
click at [174, 134] on button "Bowling" at bounding box center [177, 125] width 57 height 28
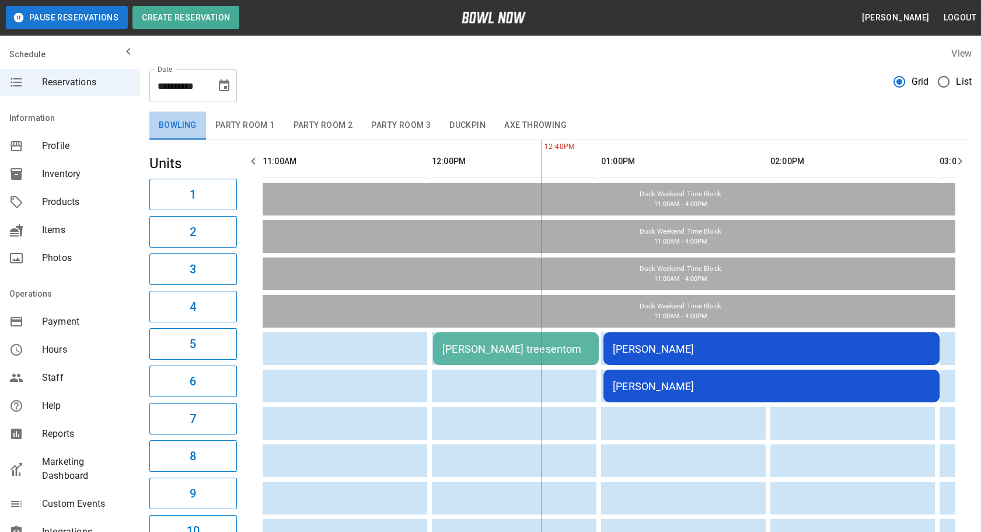
click at [177, 119] on button "Bowling" at bounding box center [177, 125] width 57 height 28
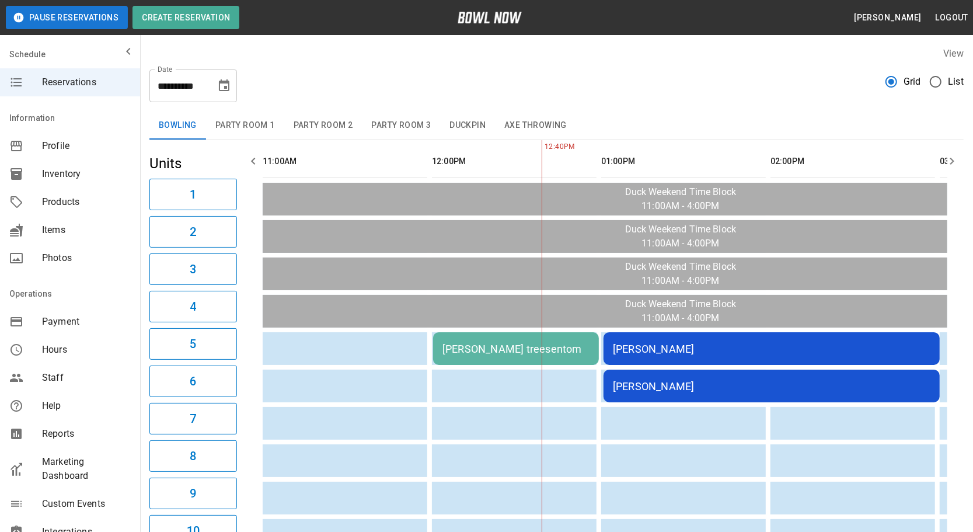
click at [465, 351] on div "[PERSON_NAME] treesentom" at bounding box center [515, 349] width 147 height 12
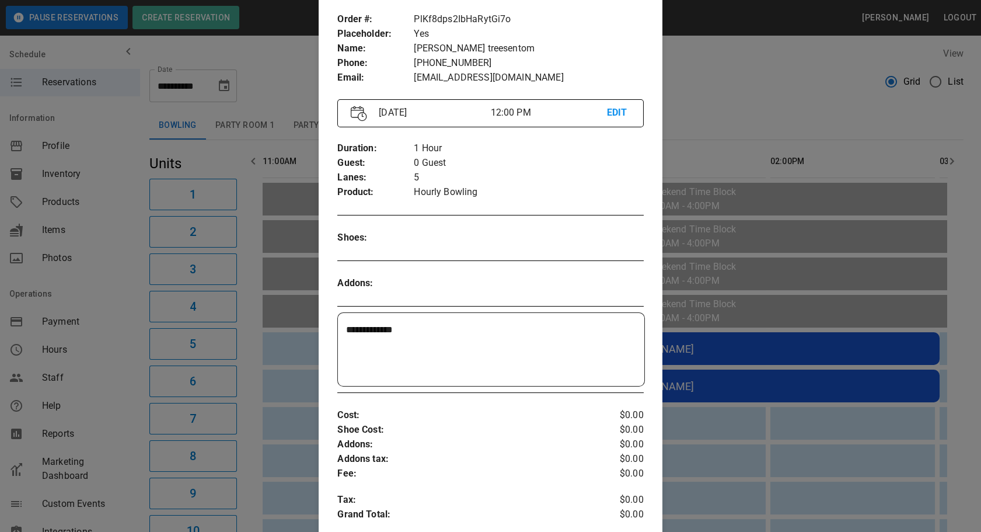
click at [686, 461] on div at bounding box center [490, 266] width 981 height 532
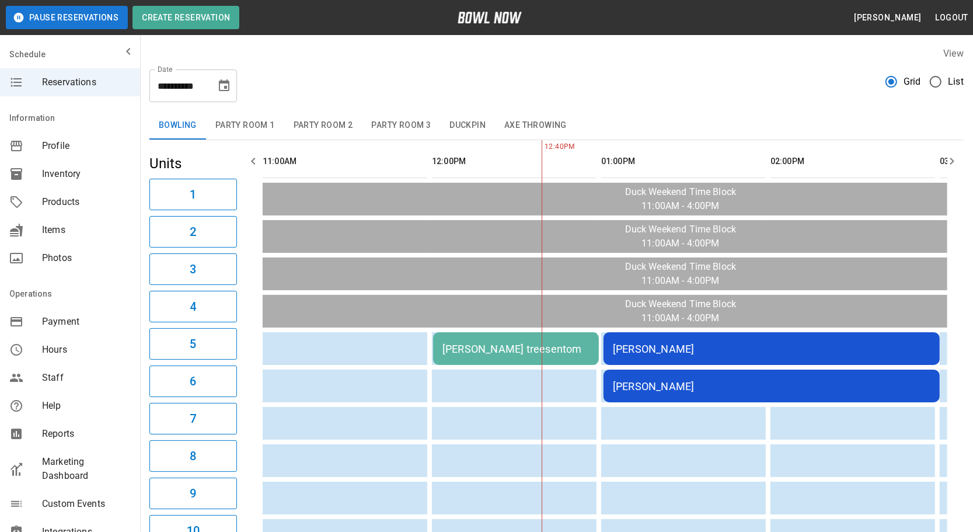
click at [725, 343] on div "[PERSON_NAME]" at bounding box center [772, 349] width 318 height 12
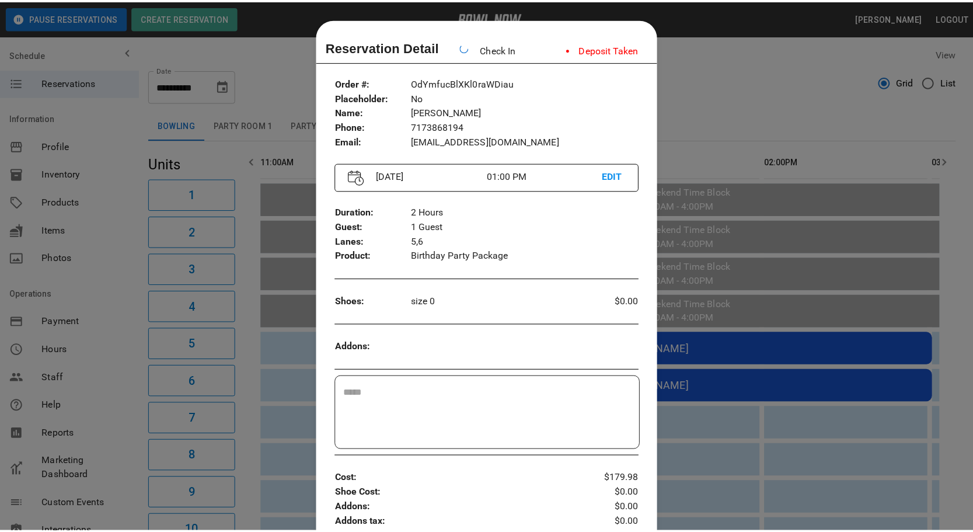
scroll to position [18, 0]
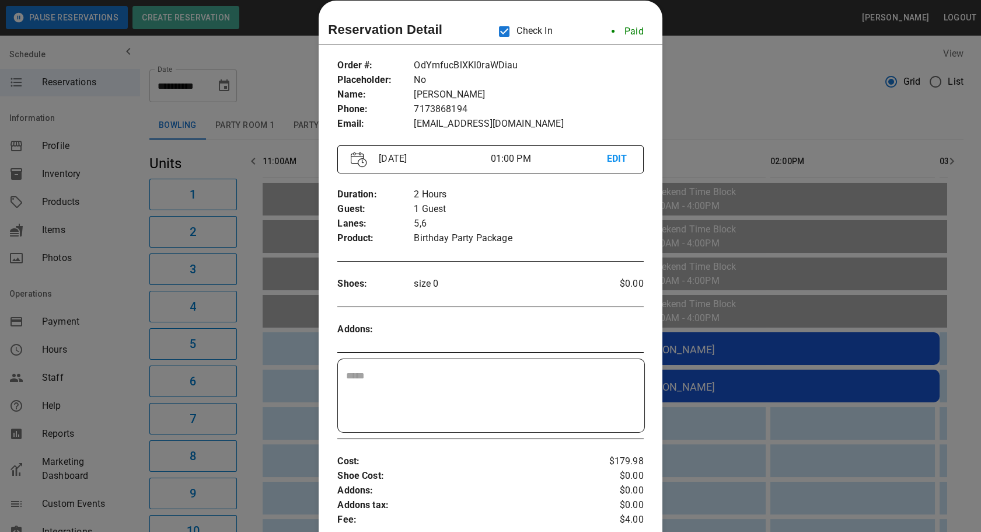
click at [256, 460] on div at bounding box center [490, 266] width 981 height 532
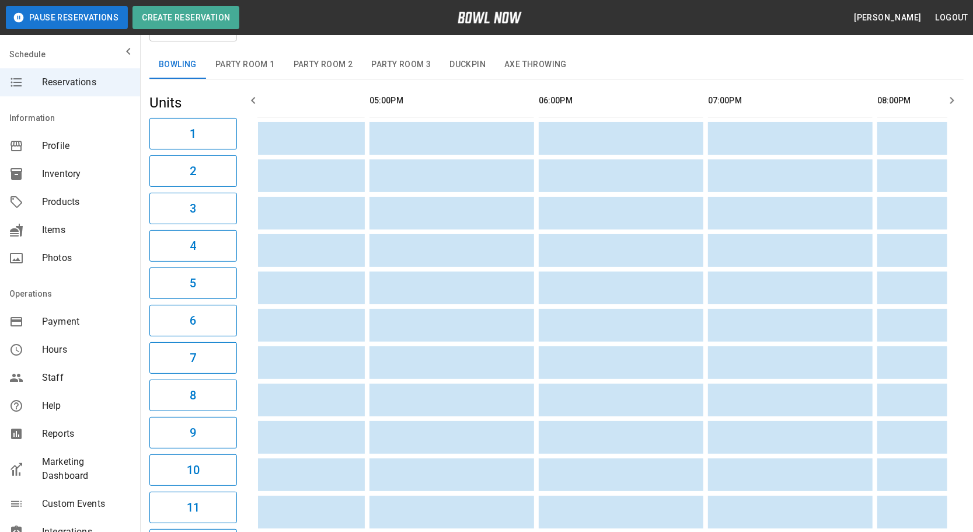
scroll to position [0, 586]
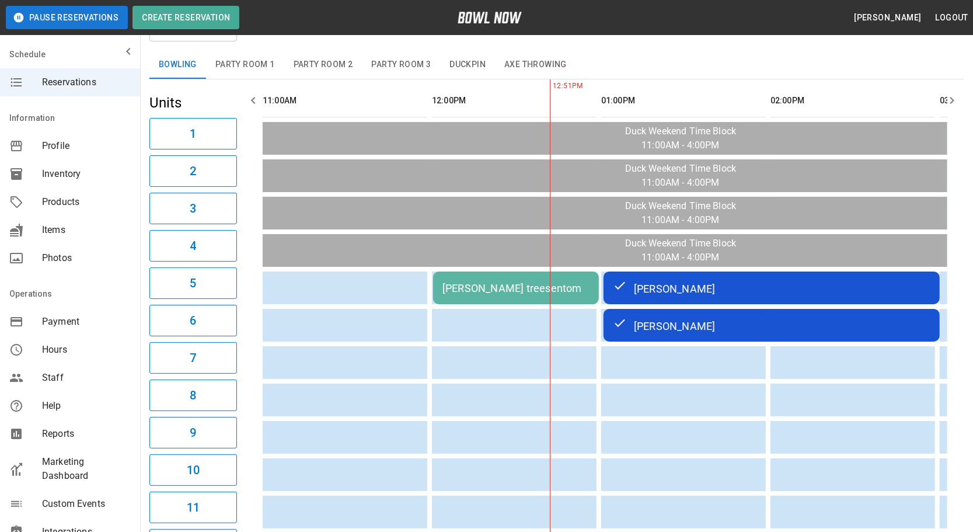
click at [455, 68] on button "Duckpin" at bounding box center [467, 65] width 55 height 28
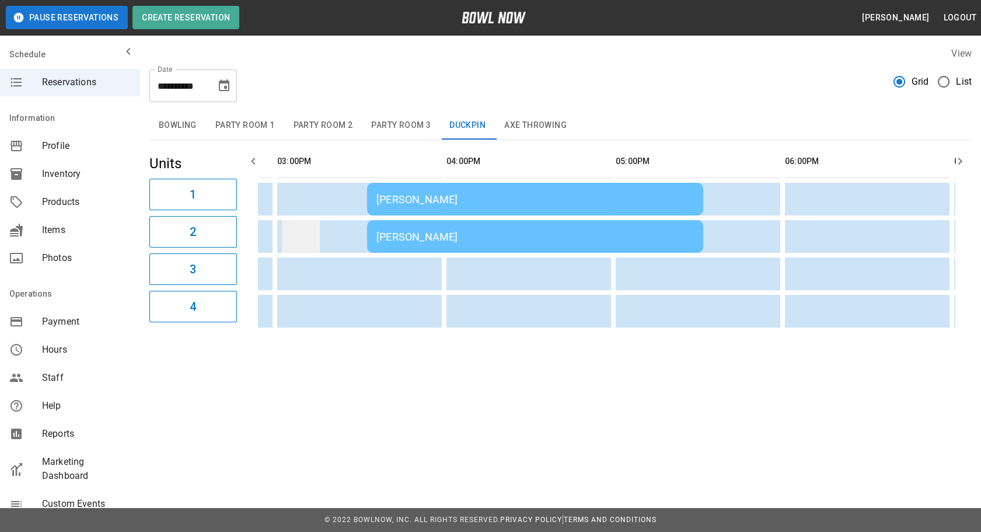
scroll to position [0, 674]
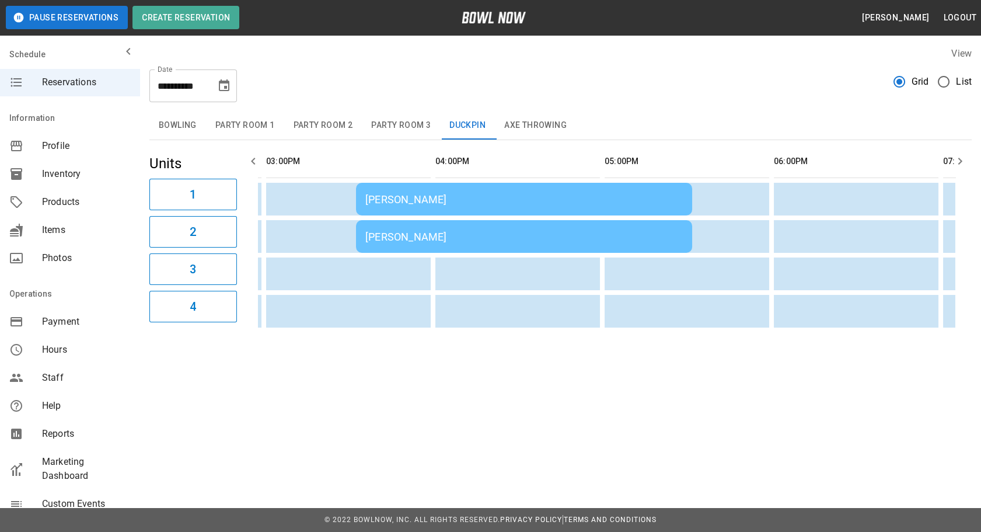
click at [413, 244] on td "[PERSON_NAME]" at bounding box center [524, 236] width 336 height 33
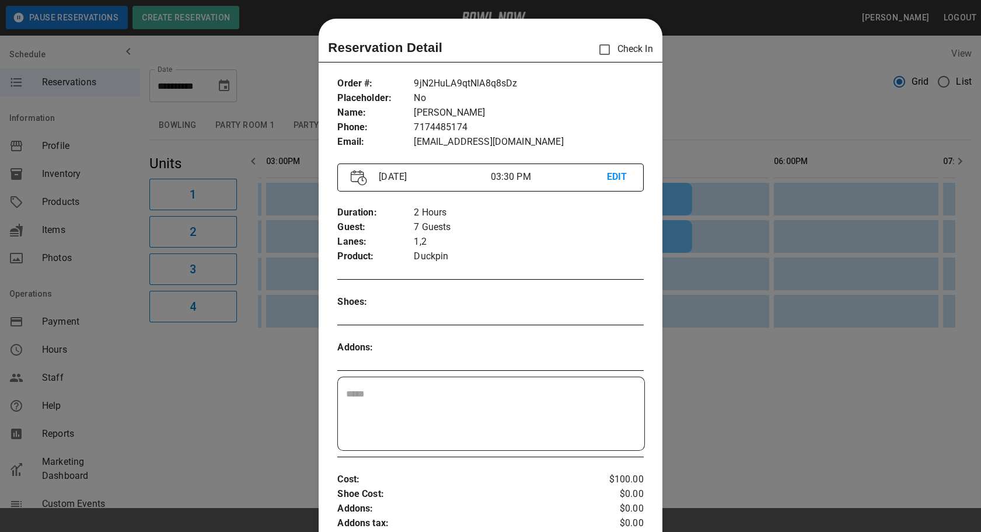
scroll to position [18, 0]
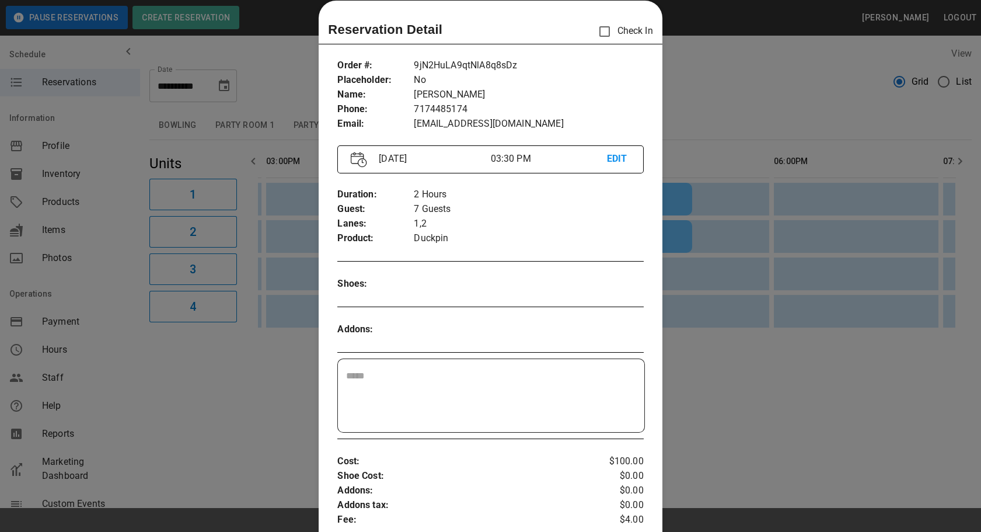
click at [712, 291] on div at bounding box center [490, 266] width 981 height 532
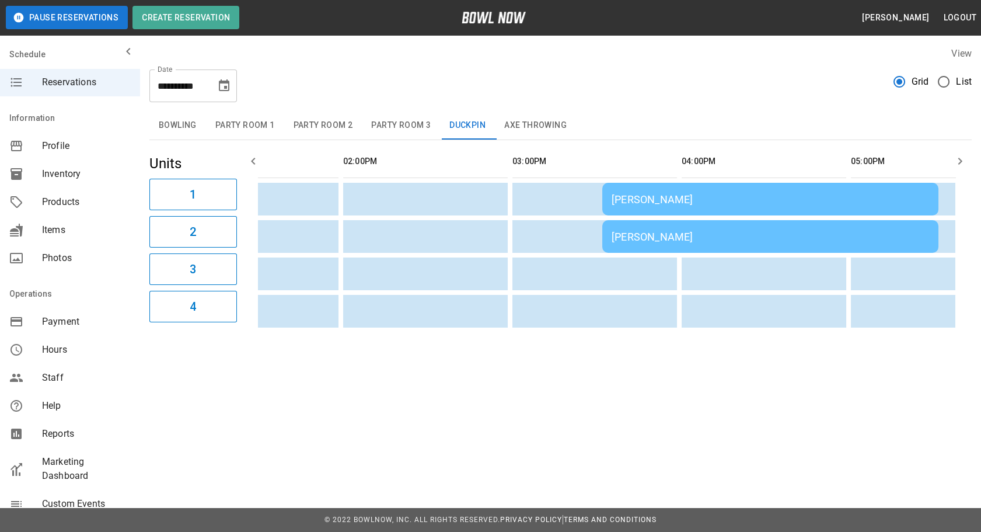
scroll to position [0, 0]
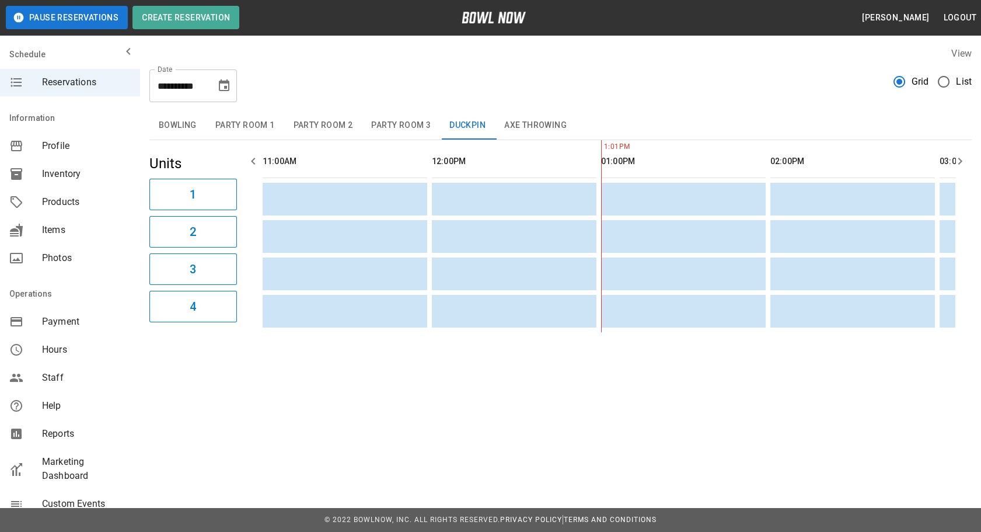
click at [166, 133] on button "Bowling" at bounding box center [177, 125] width 57 height 28
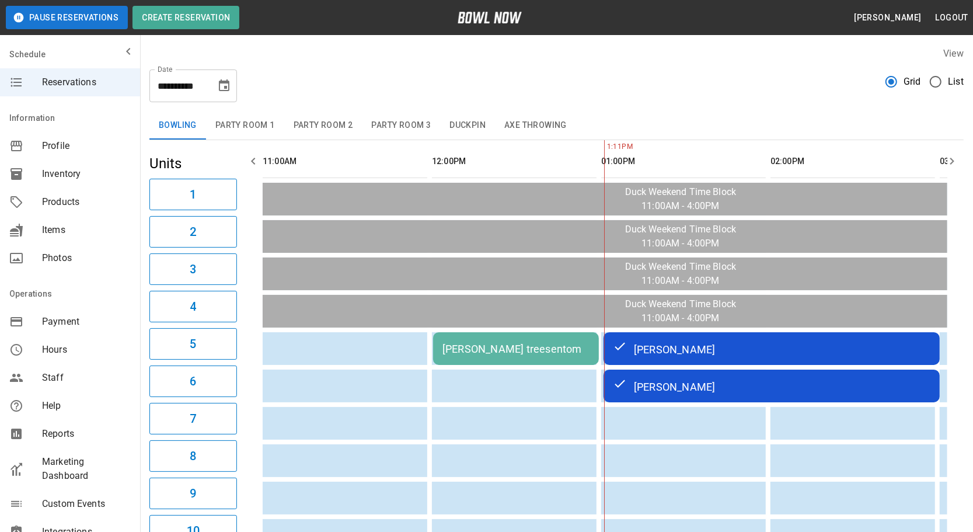
click at [719, 381] on div "[PERSON_NAME]" at bounding box center [772, 386] width 318 height 14
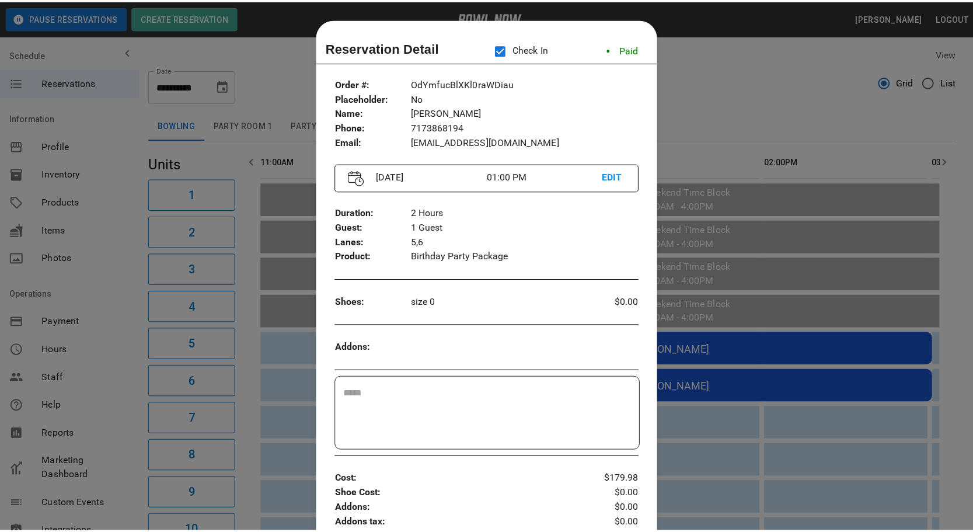
scroll to position [18, 0]
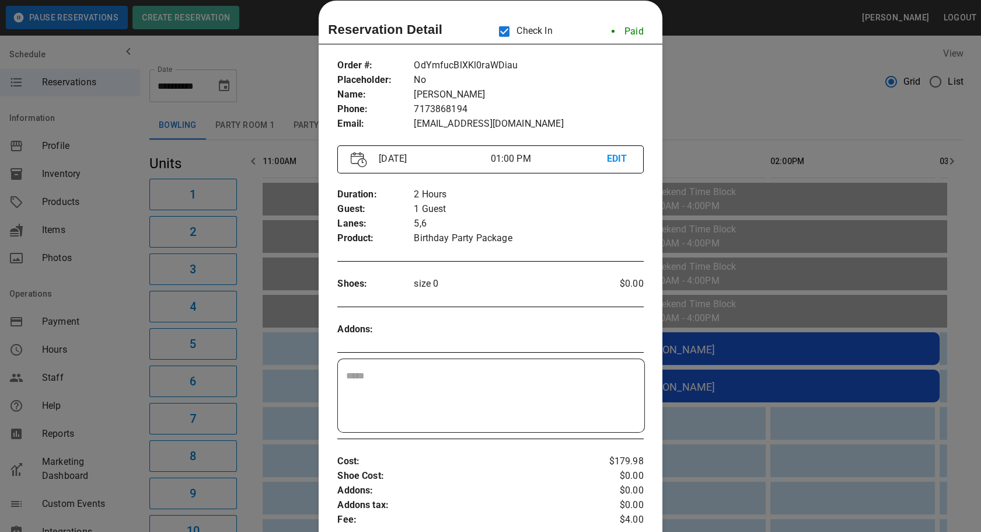
click at [845, 390] on div at bounding box center [490, 266] width 981 height 532
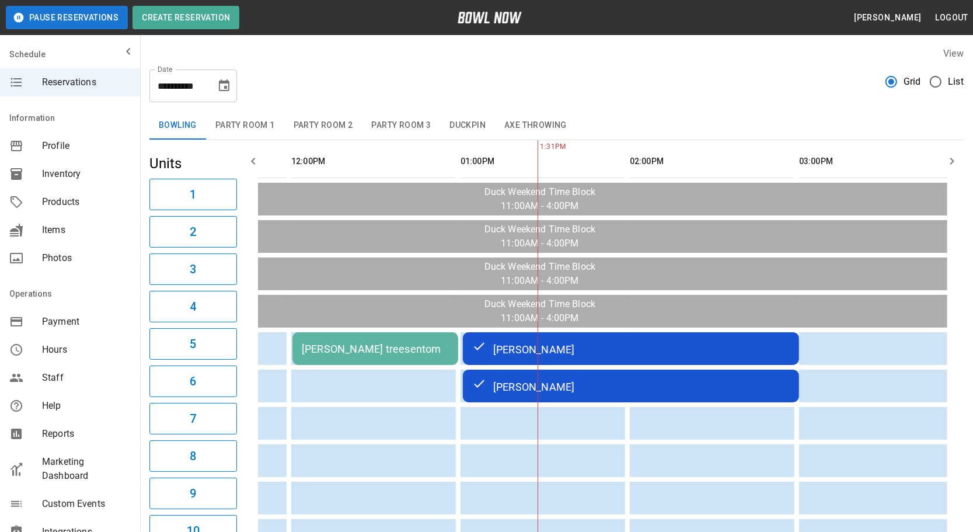
scroll to position [0, 144]
click at [243, 126] on button "Party Room 1" at bounding box center [245, 125] width 78 height 28
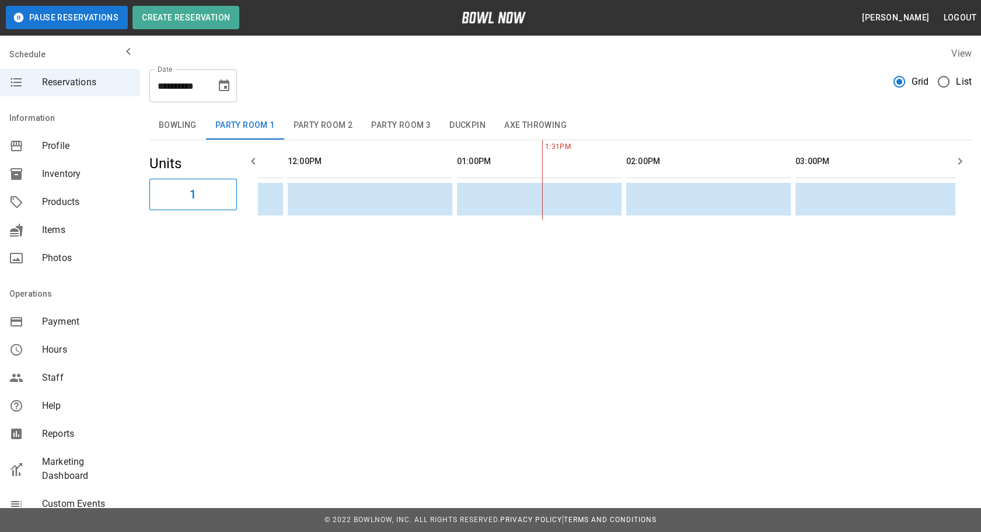
click at [186, 123] on button "Bowling" at bounding box center [177, 125] width 57 height 28
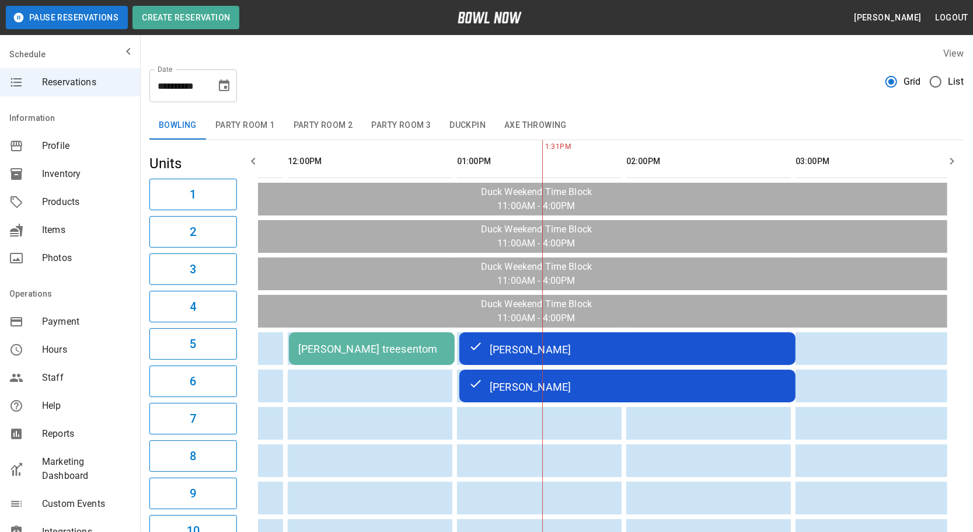
click at [466, 124] on button "Duckpin" at bounding box center [467, 125] width 55 height 28
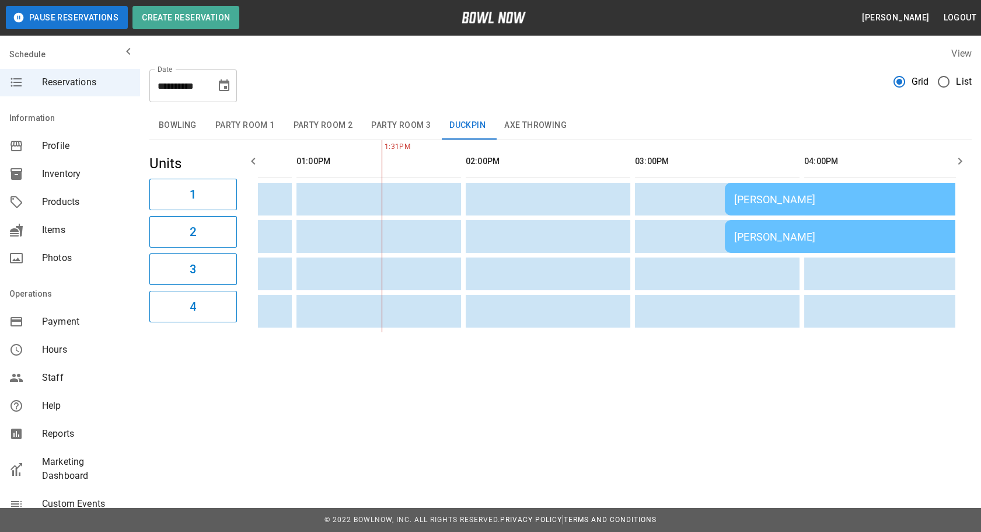
scroll to position [0, 307]
click at [758, 193] on div "[PERSON_NAME]" at bounding box center [891, 199] width 318 height 12
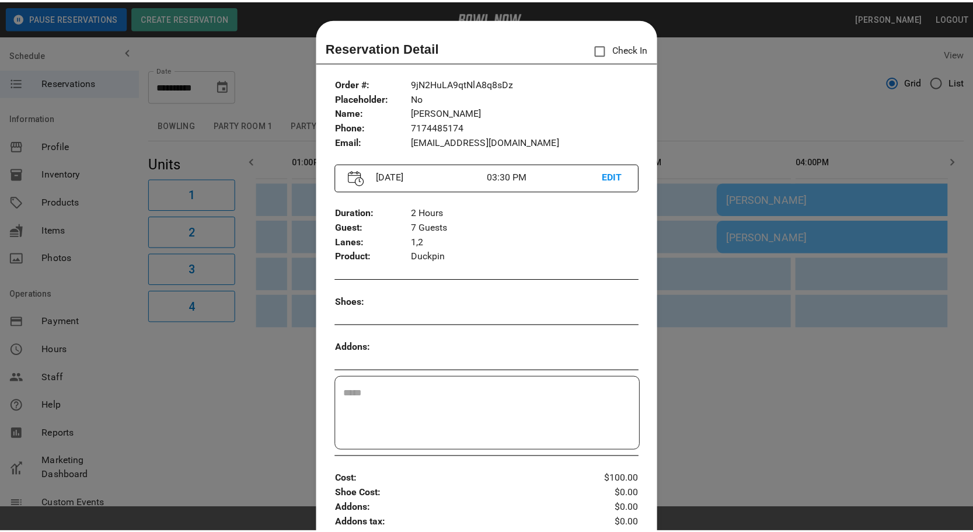
scroll to position [18, 0]
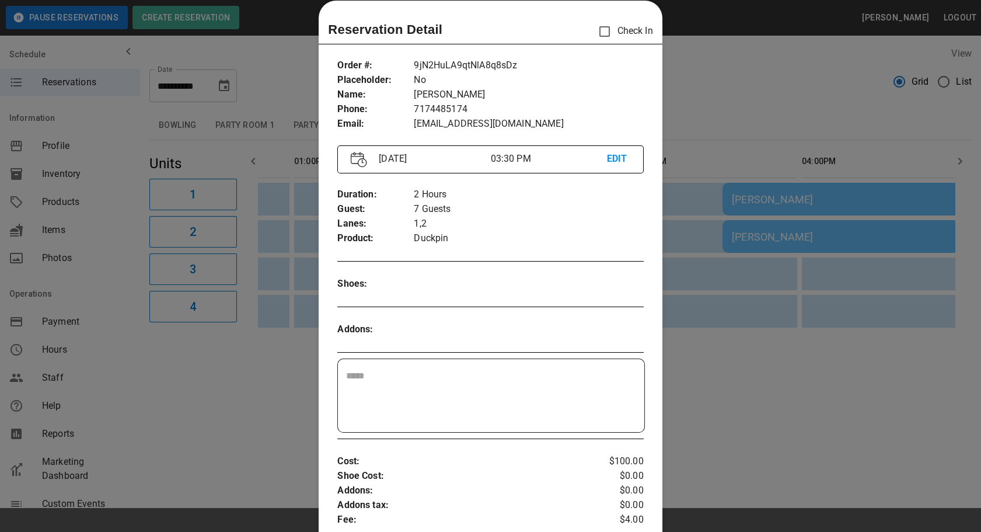
click at [284, 269] on div at bounding box center [490, 266] width 981 height 532
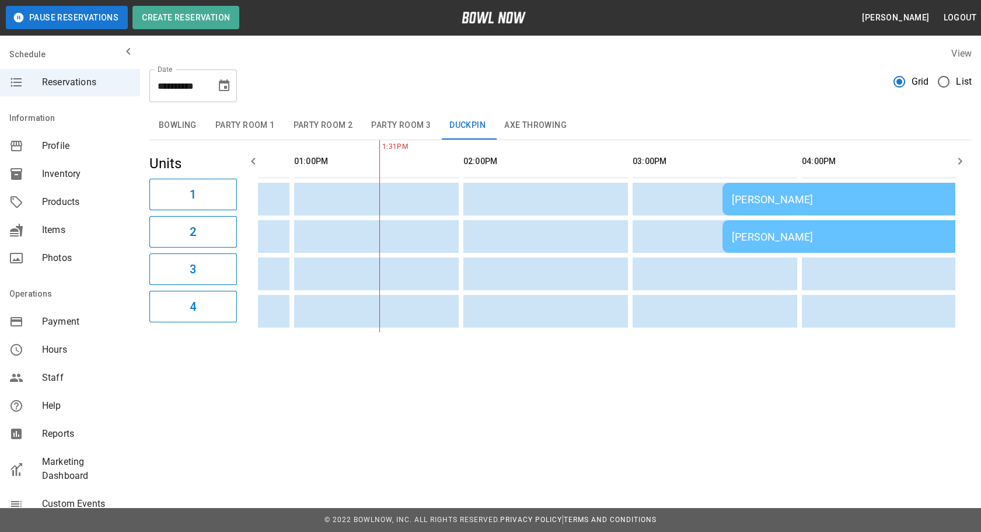
click at [166, 128] on button "Bowling" at bounding box center [177, 125] width 57 height 28
